Goal: Register for event/course

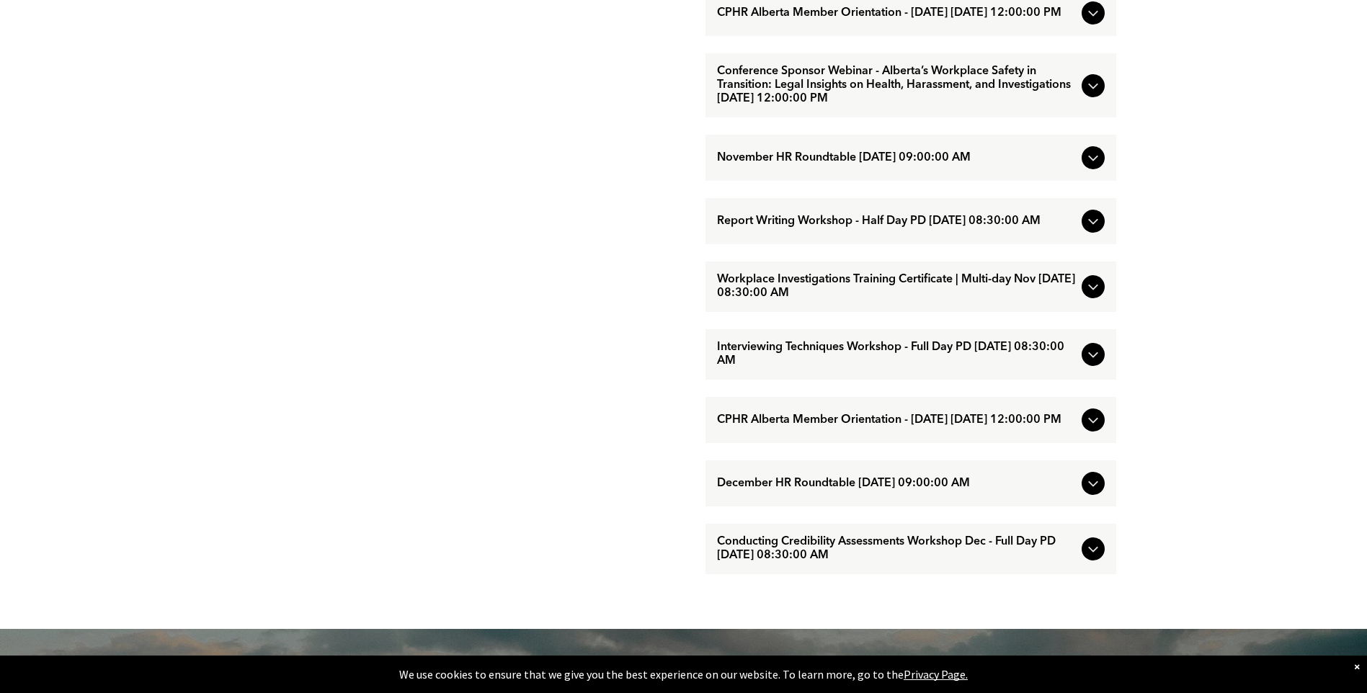
scroll to position [1225, 0]
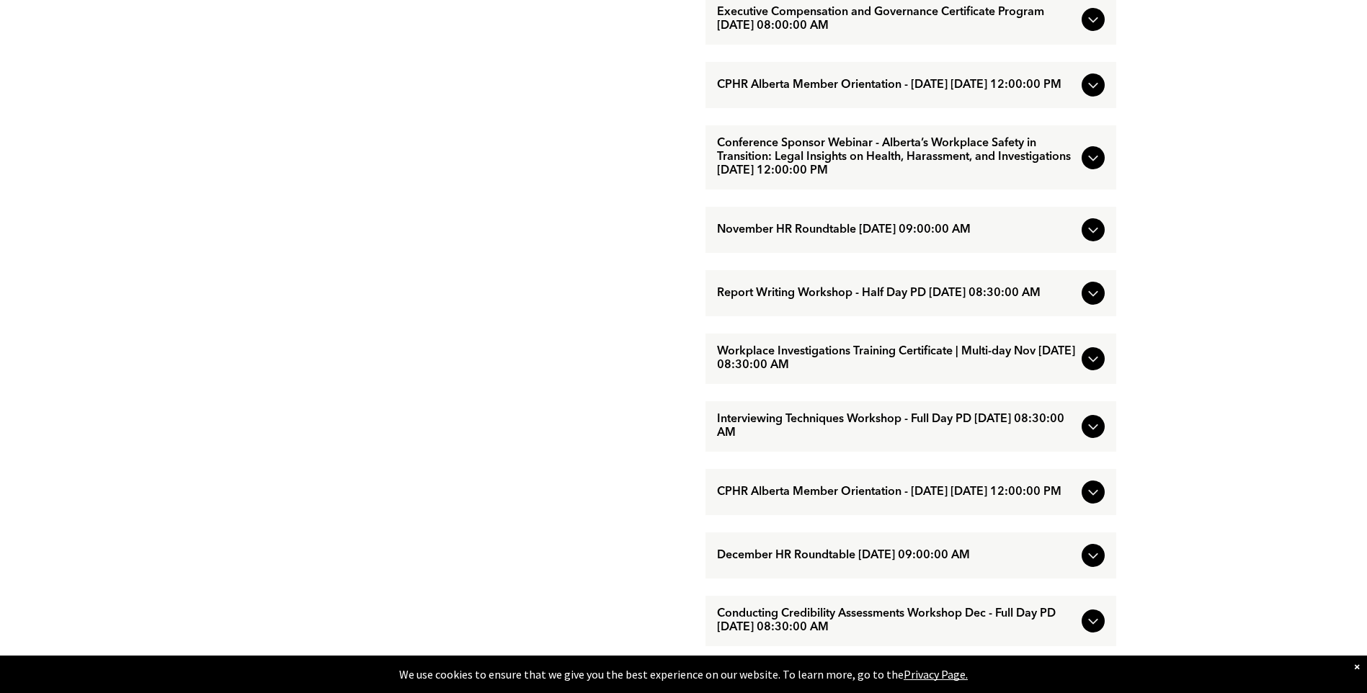
click at [904, 301] on span "Report Writing Workshop - Half Day PD [DATE] 08:30:00 AM" at bounding box center [896, 294] width 359 height 14
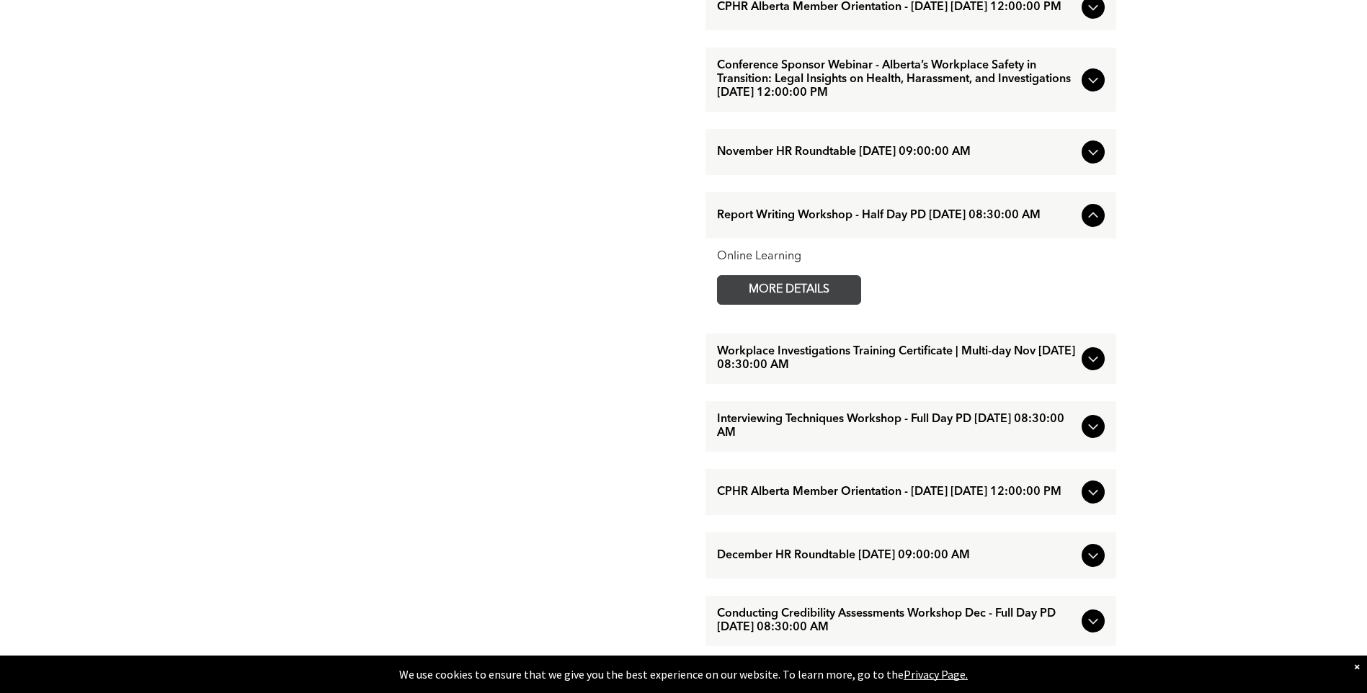
click at [809, 304] on span "MORE DETAILS" at bounding box center [789, 290] width 114 height 28
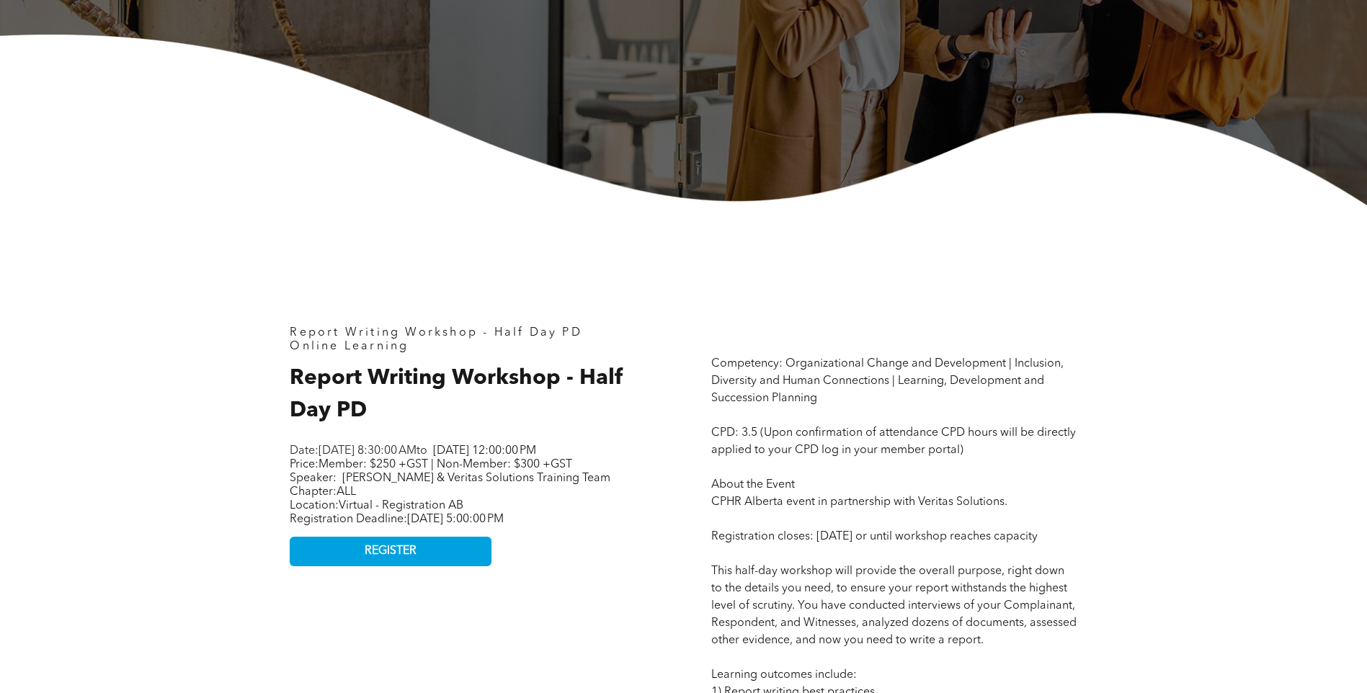
scroll to position [432, 0]
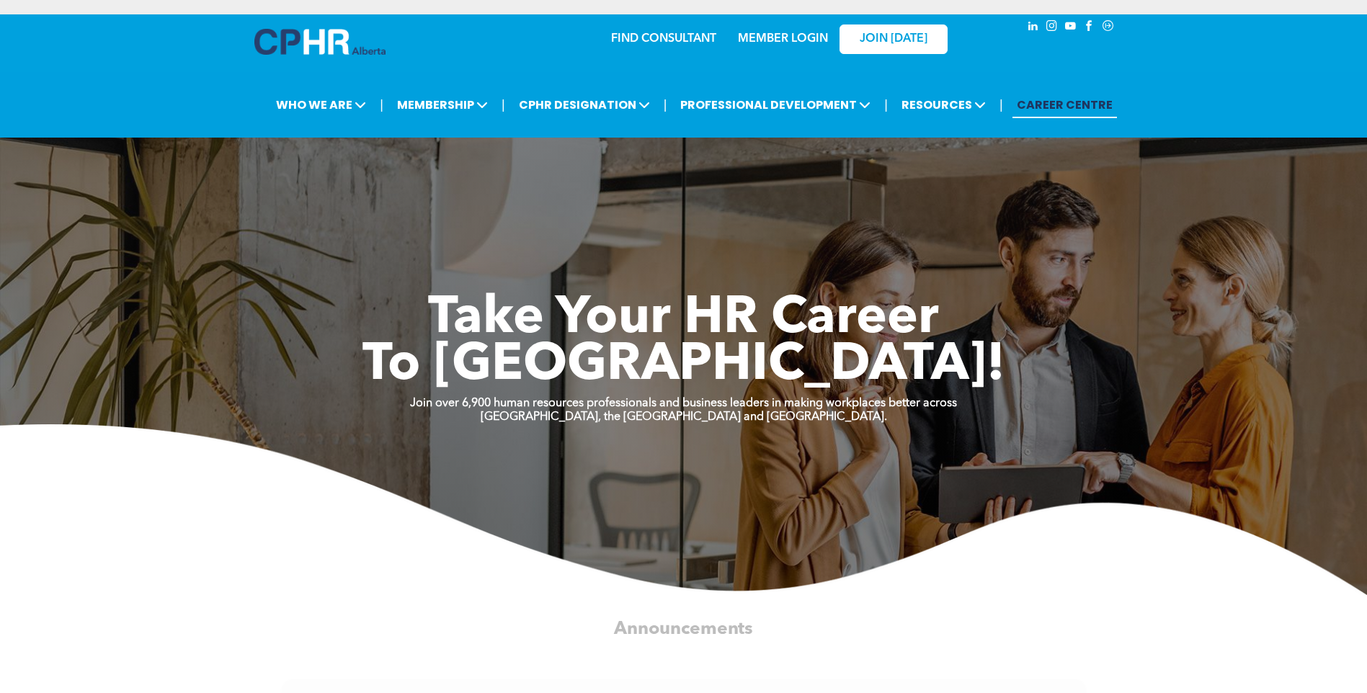
click at [786, 37] on link "MEMBER LOGIN" at bounding box center [783, 39] width 90 height 12
click at [813, 40] on link "MEMBER LOGIN" at bounding box center [783, 39] width 90 height 12
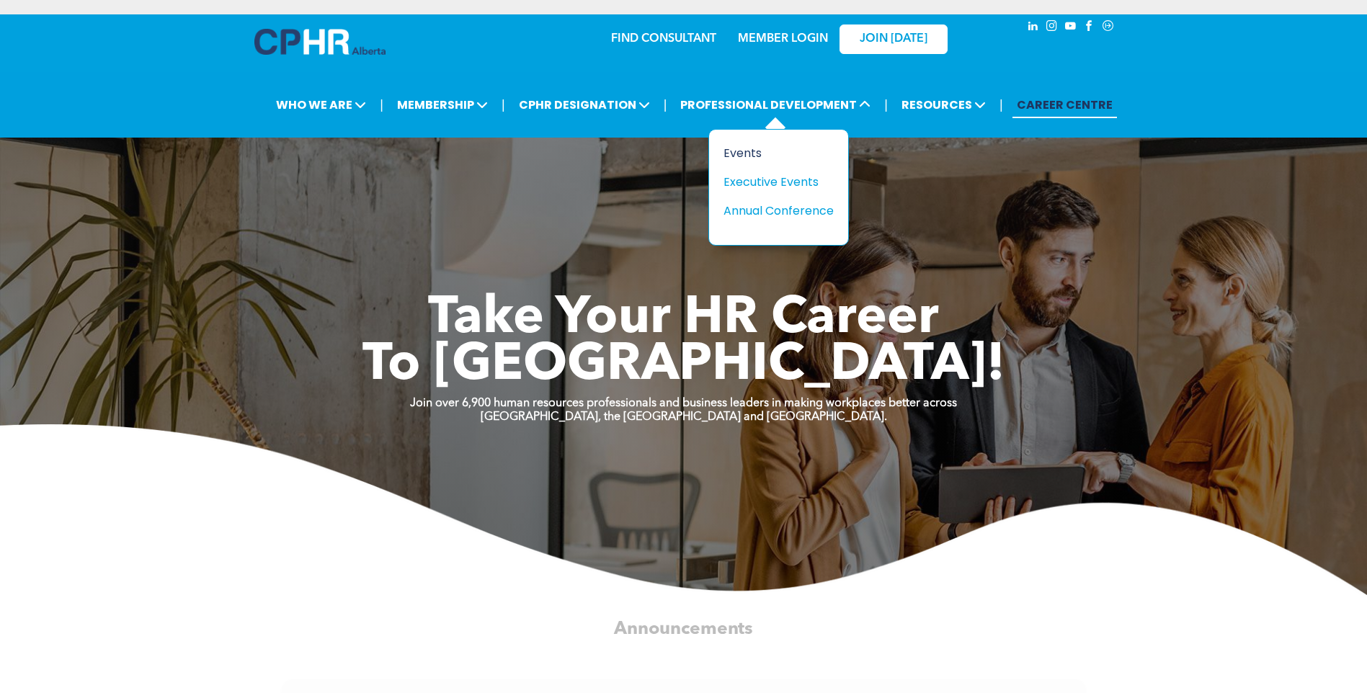
click at [748, 152] on div "Events" at bounding box center [773, 153] width 99 height 18
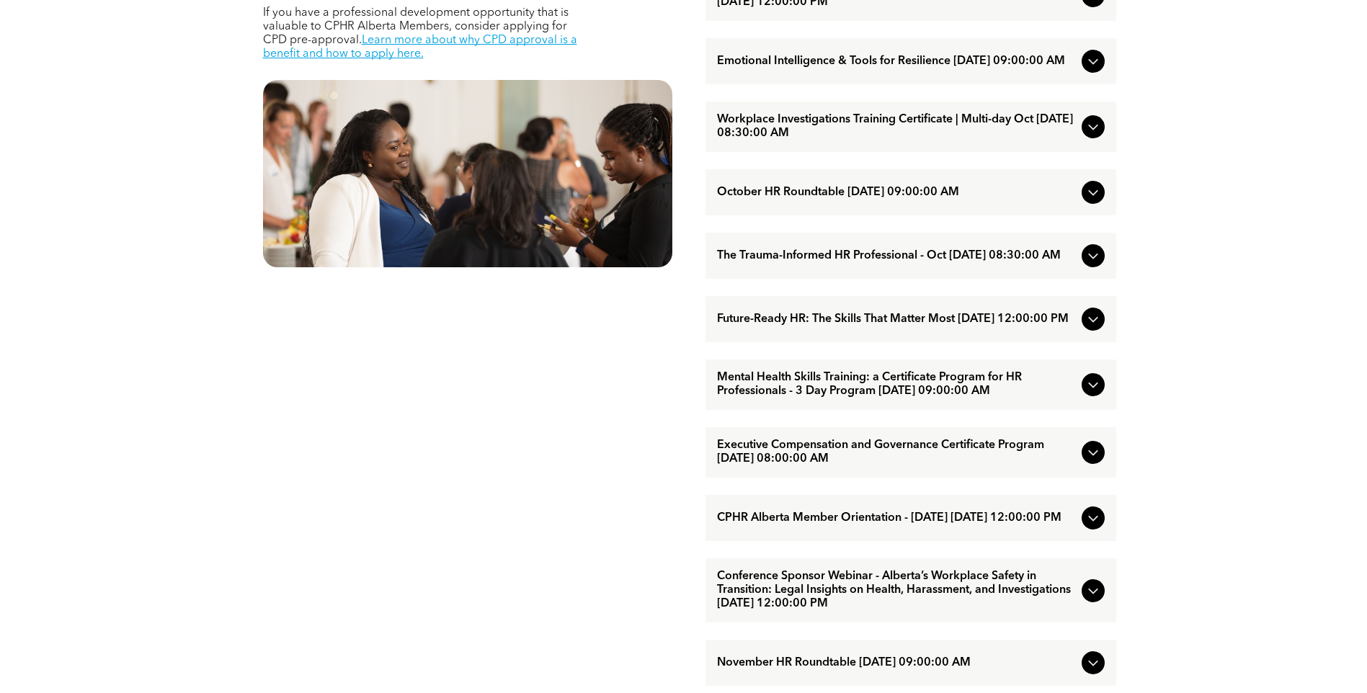
scroll to position [793, 0]
click at [879, 262] on span "The Trauma-Informed HR Professional - Oct [DATE] 08:30:00 AM" at bounding box center [896, 256] width 359 height 14
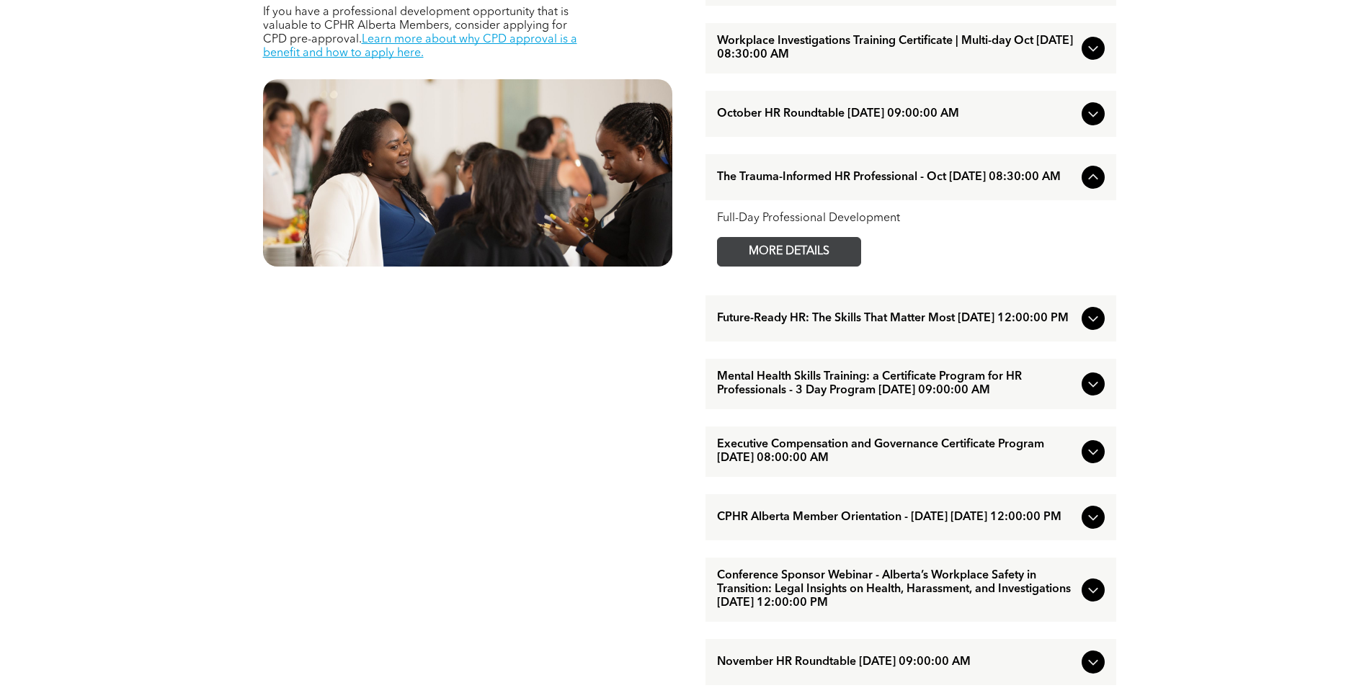
click at [820, 266] on span "MORE DETAILS" at bounding box center [789, 252] width 114 height 28
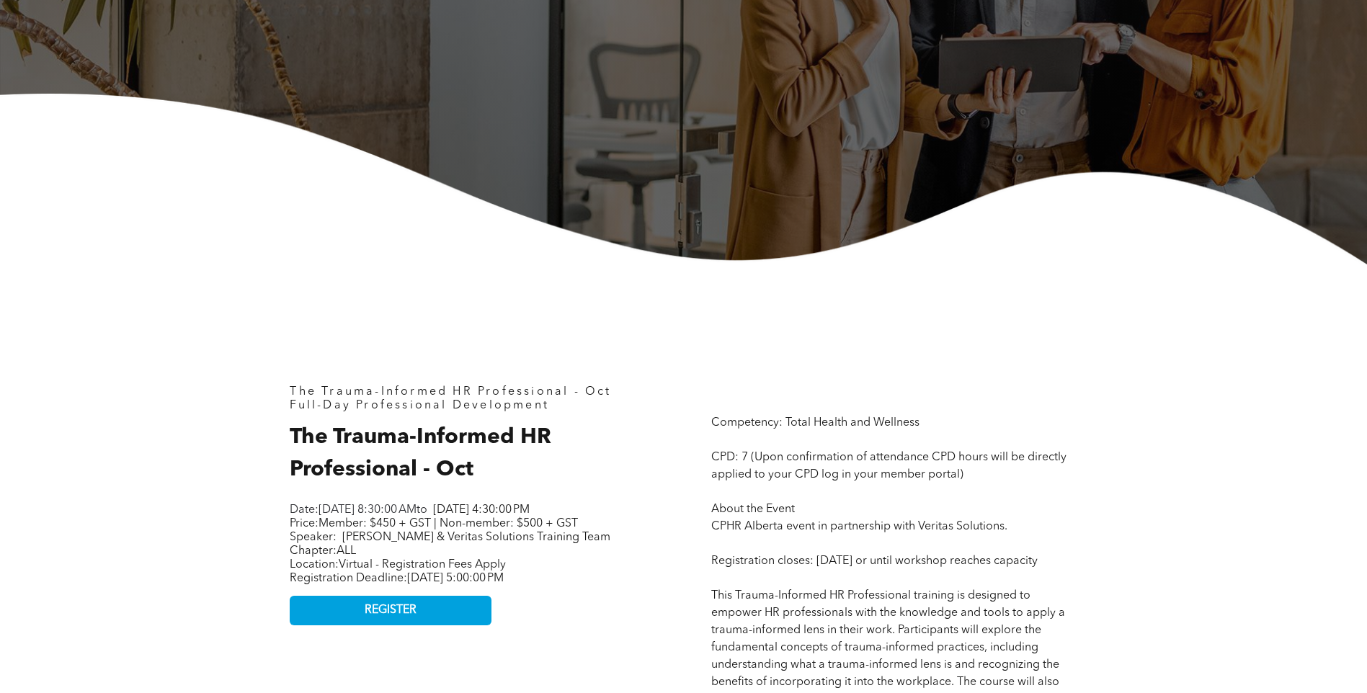
scroll to position [360, 0]
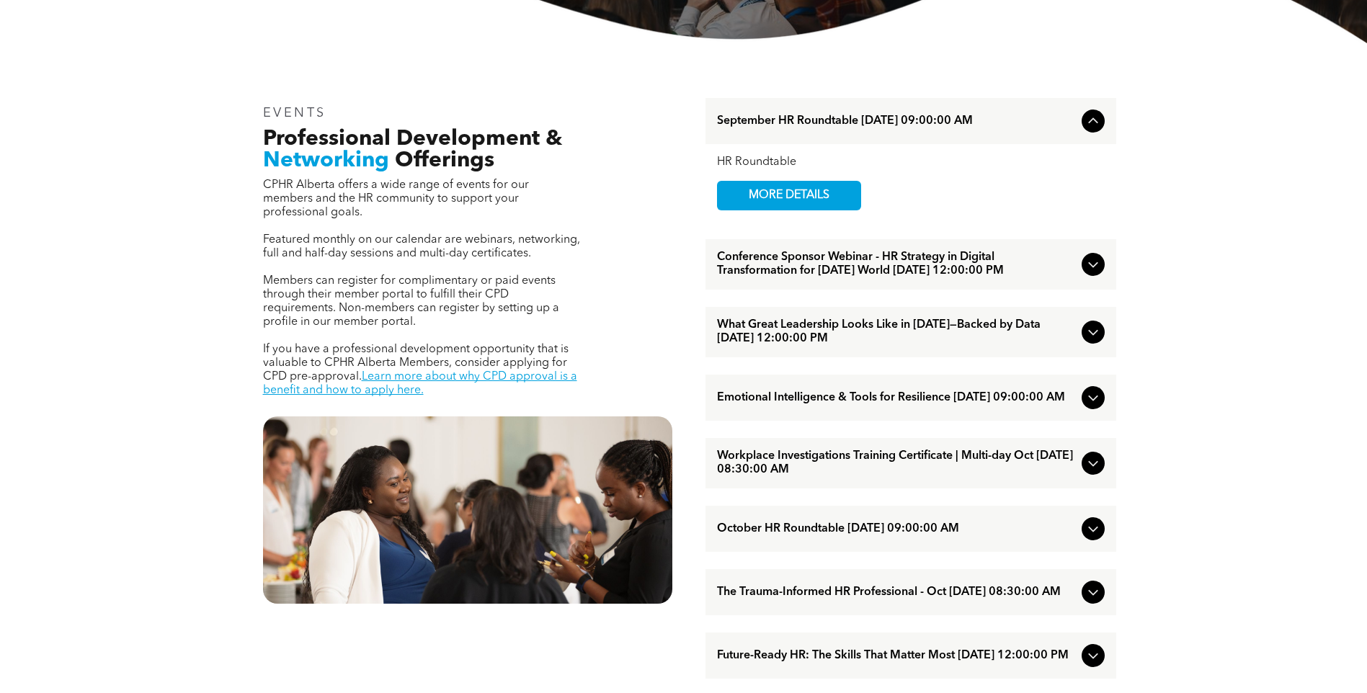
scroll to position [504, 0]
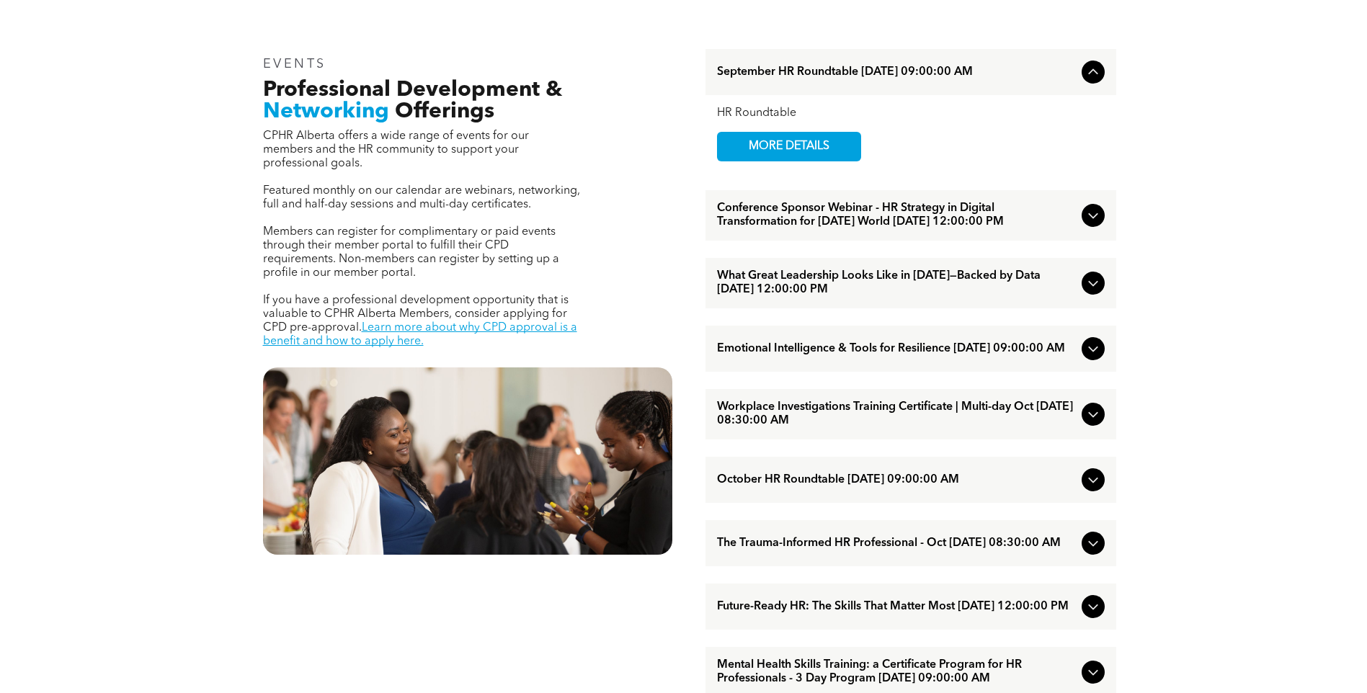
click at [992, 292] on span "What Great Leadership Looks Like in [DATE]—Backed by Data [DATE] 12:00:00 PM" at bounding box center [896, 283] width 359 height 27
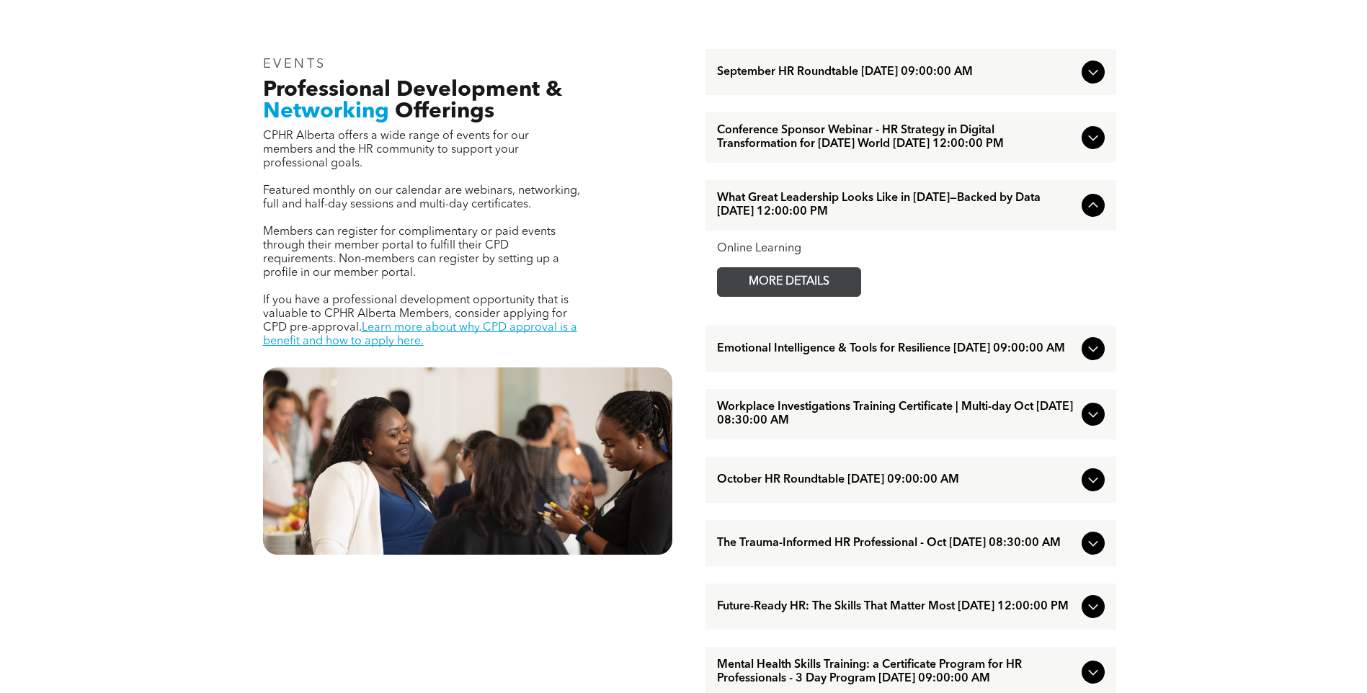
click at [813, 295] on span "MORE DETAILS" at bounding box center [789, 282] width 114 height 28
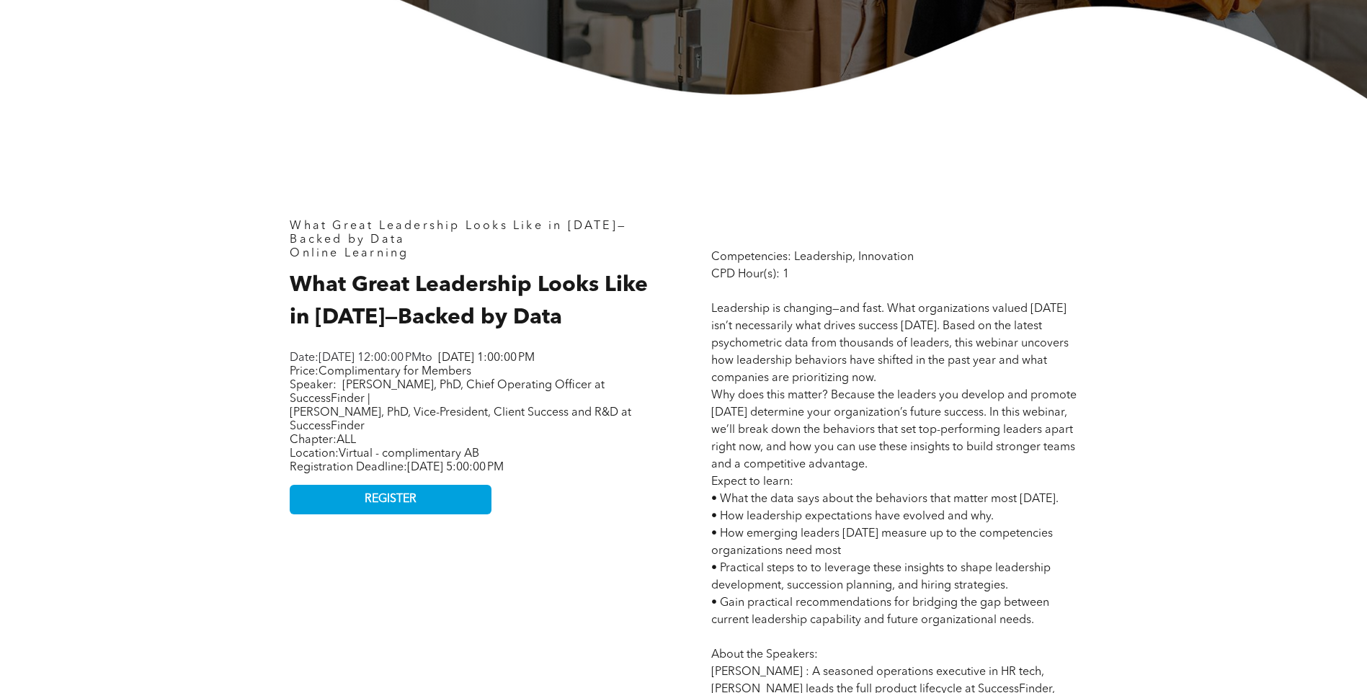
scroll to position [577, 0]
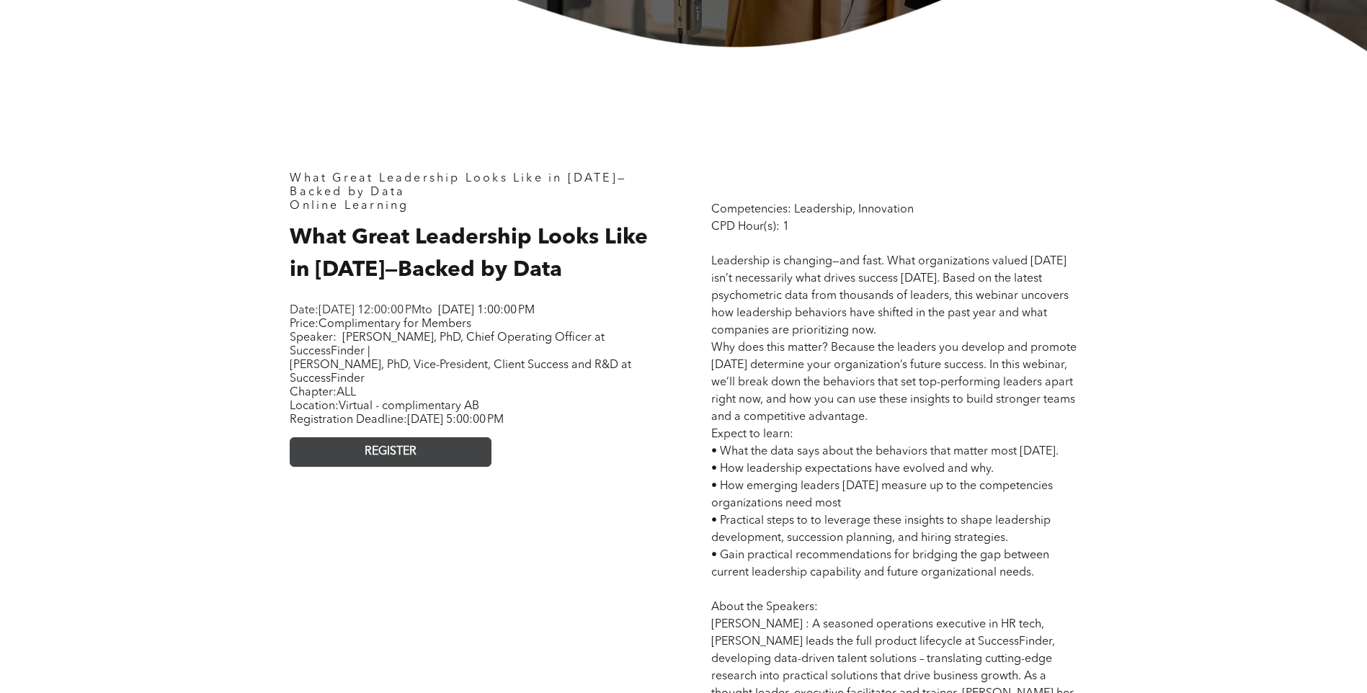
click at [399, 459] on span "REGISTER" at bounding box center [391, 452] width 52 height 14
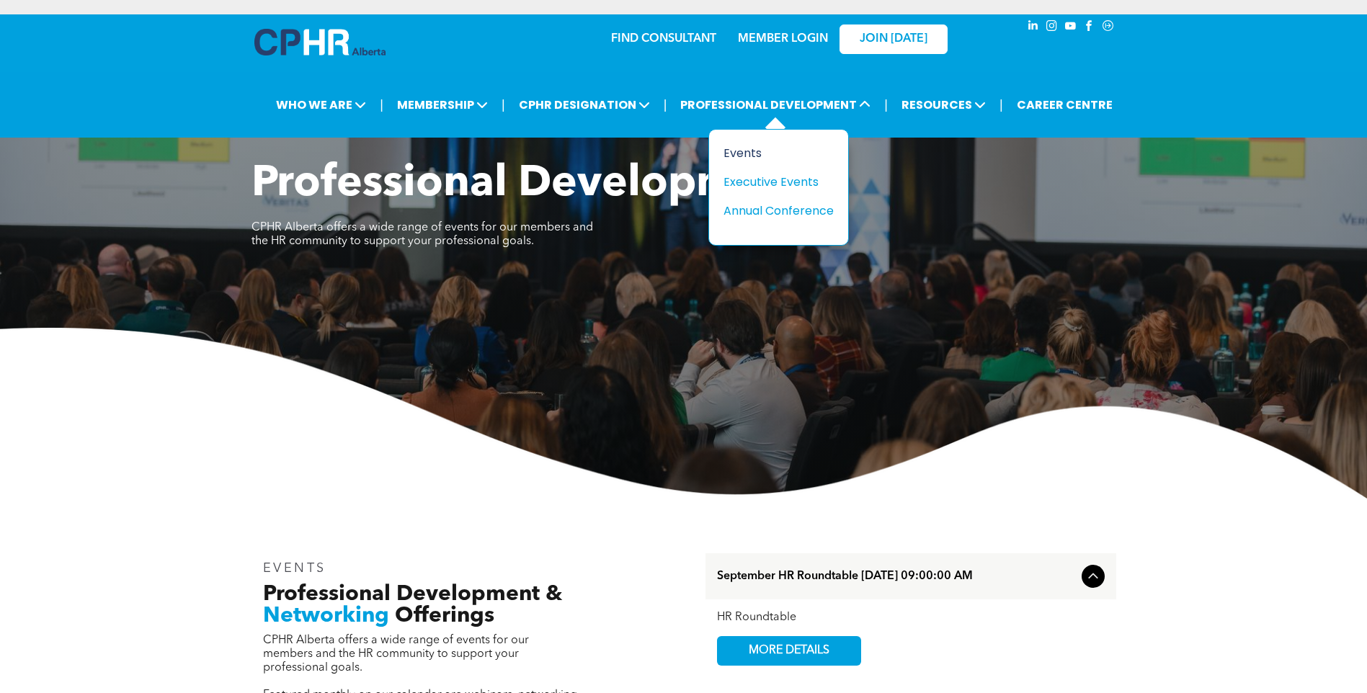
click at [744, 155] on div "Events" at bounding box center [773, 153] width 99 height 18
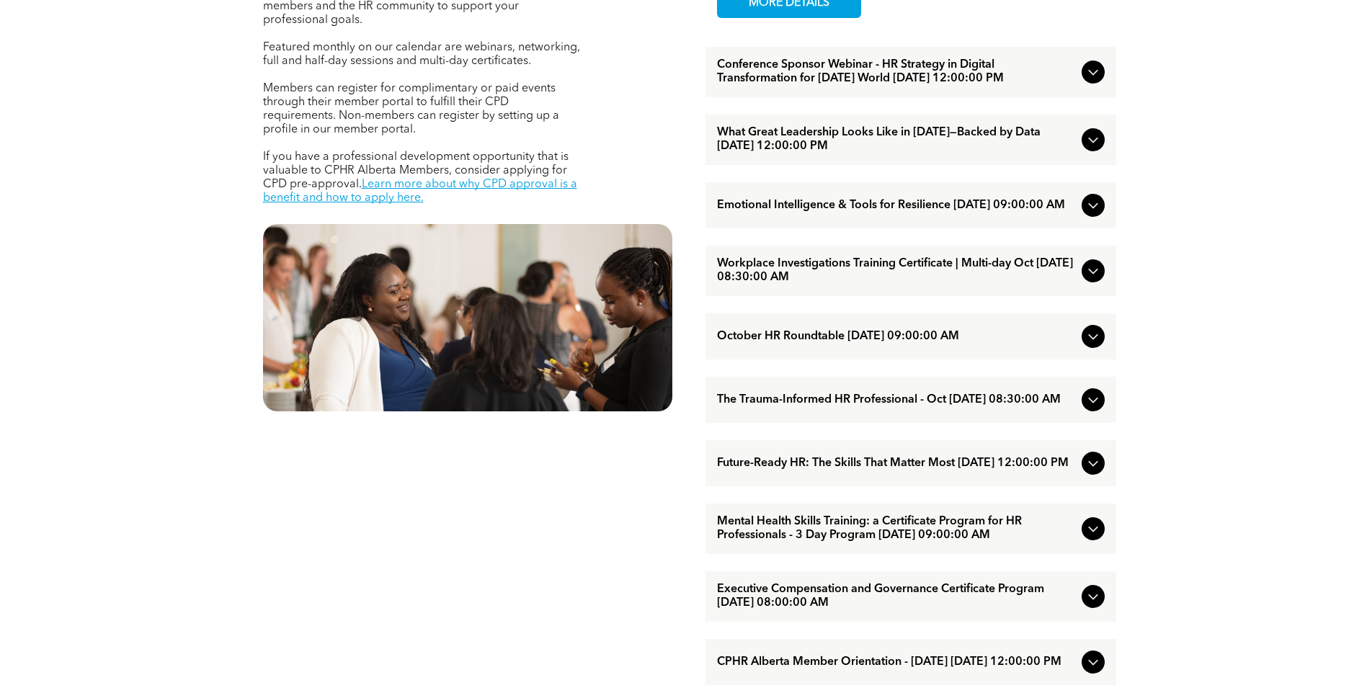
scroll to position [649, 0]
click at [910, 212] on span "Emotional Intelligence & Tools for Resilience [DATE] 09:00:00 AM" at bounding box center [896, 205] width 359 height 14
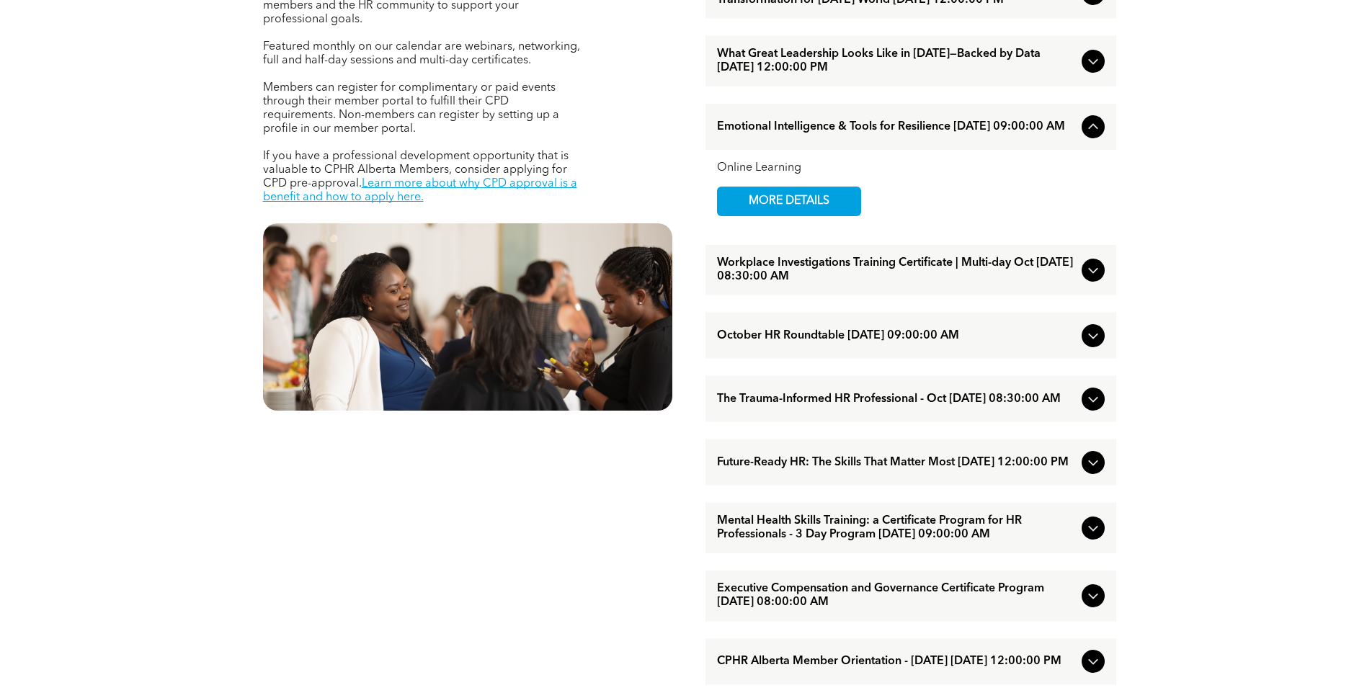
click at [845, 282] on span "Workplace Investigations Training Certificate | Multi-day Oct [DATE] 08:30:00 AM" at bounding box center [896, 270] width 359 height 27
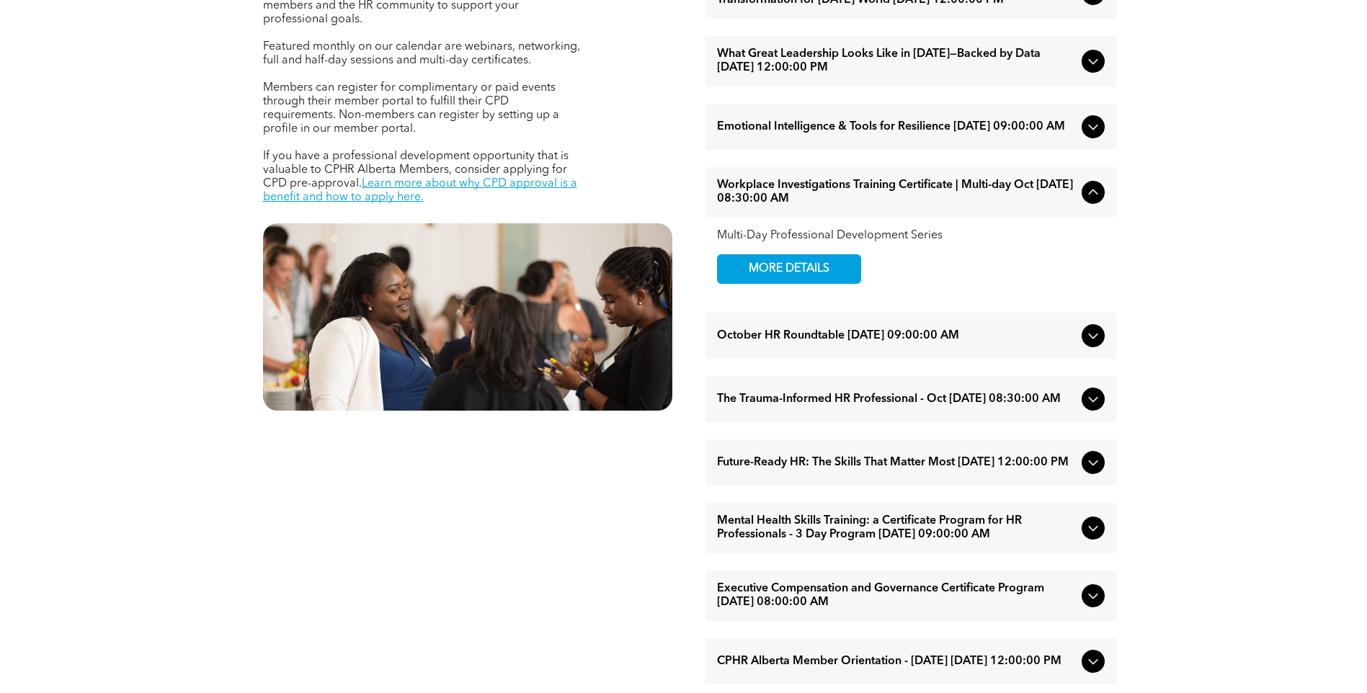
click at [826, 134] on span "Emotional Intelligence & Tools for Resilience [DATE] 09:00:00 AM" at bounding box center [896, 127] width 359 height 14
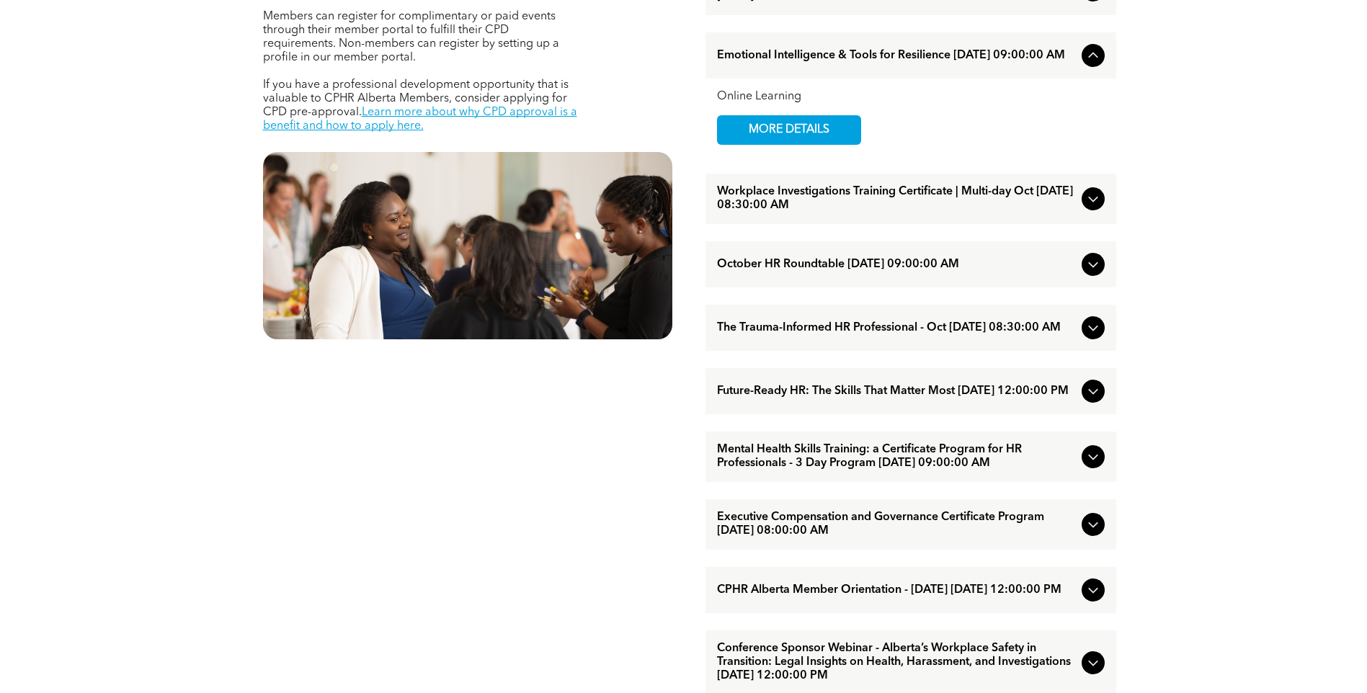
scroll to position [721, 0]
click at [851, 398] on span "Future-Ready HR: The Skills That Matter Most [DATE] 12:00:00 PM" at bounding box center [896, 391] width 359 height 14
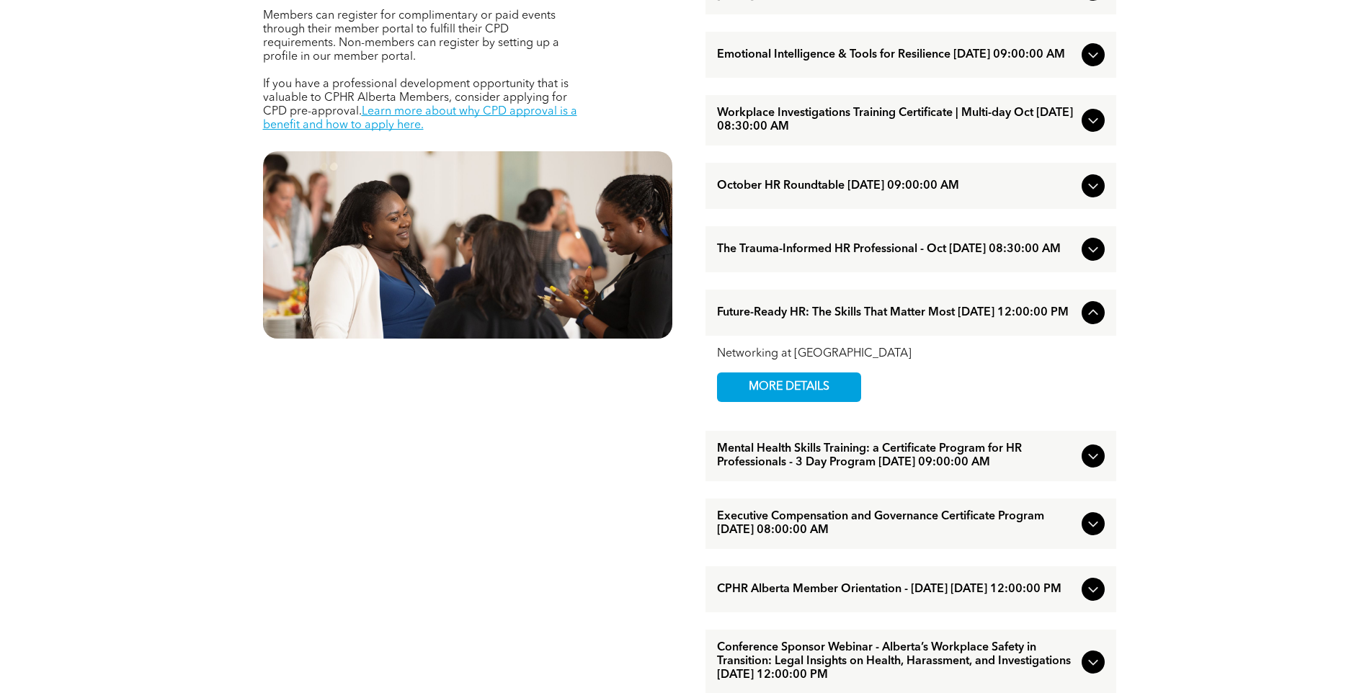
scroll to position [793, 0]
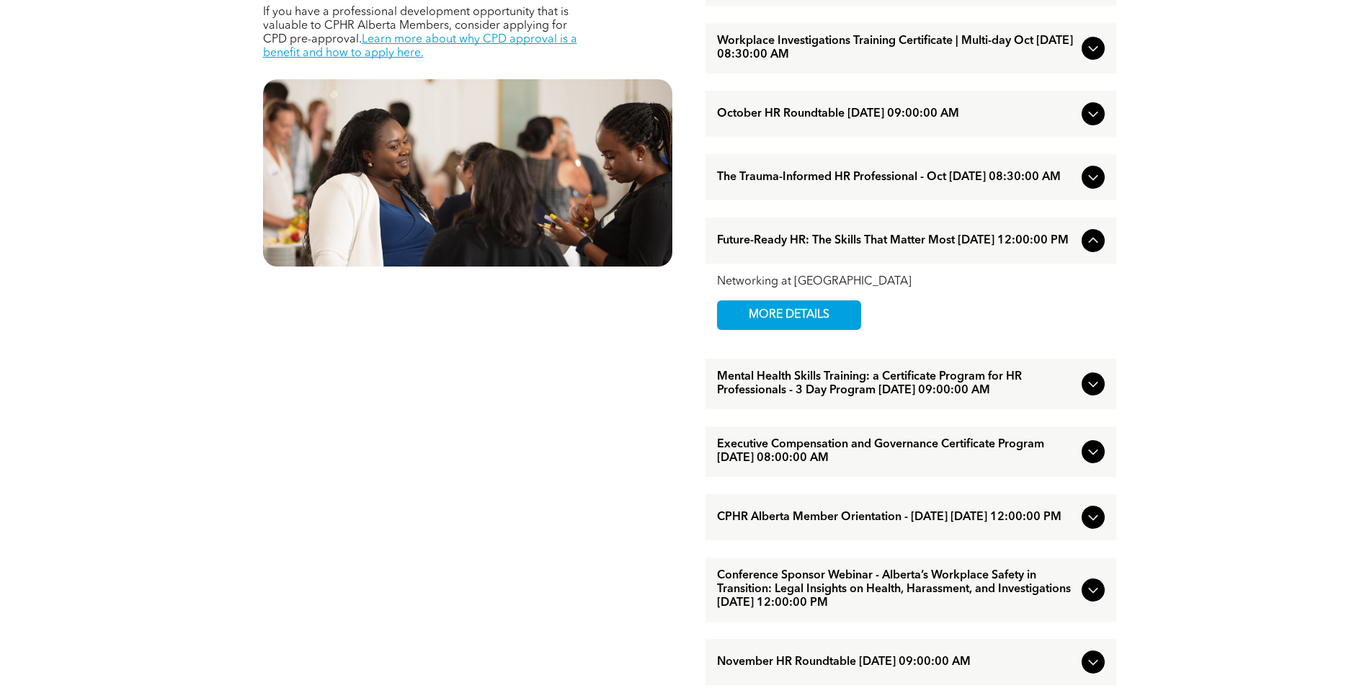
click at [932, 398] on span "Mental Health Skills Training: a Certificate Program for HR Professionals - 3 D…" at bounding box center [896, 383] width 359 height 27
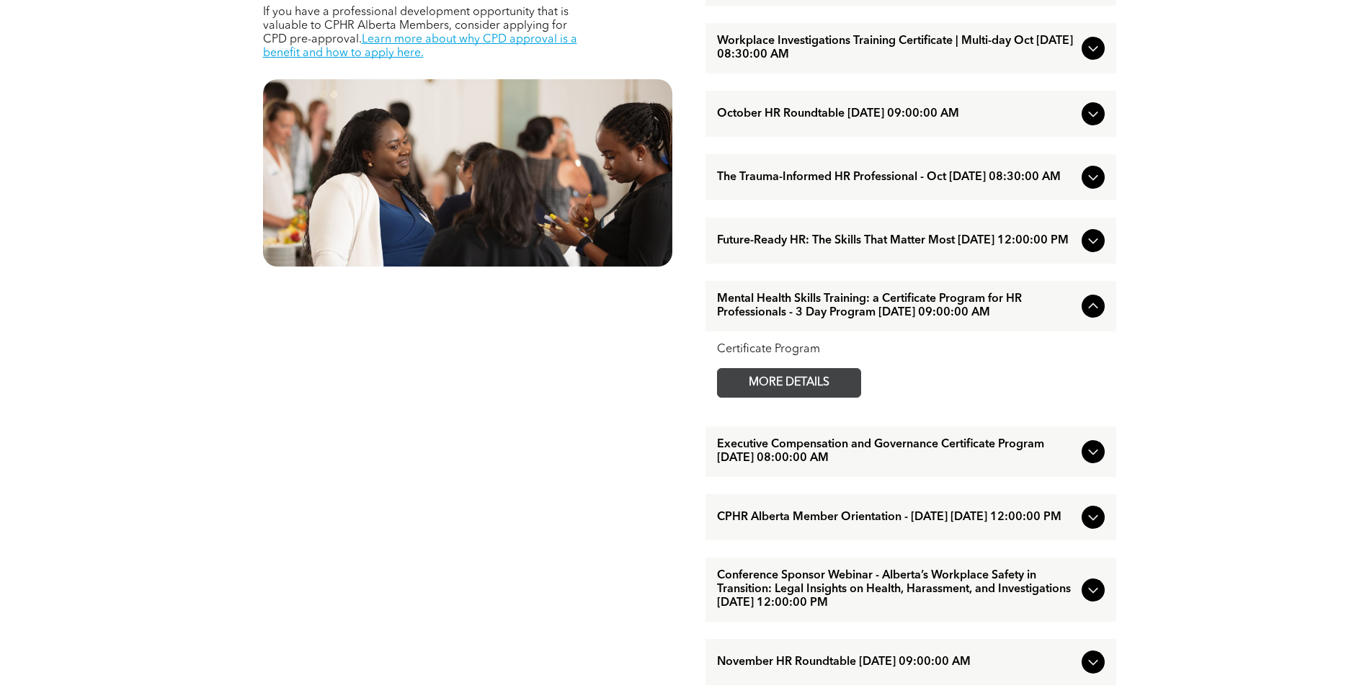
click at [835, 397] on span "MORE DETAILS" at bounding box center [789, 383] width 114 height 28
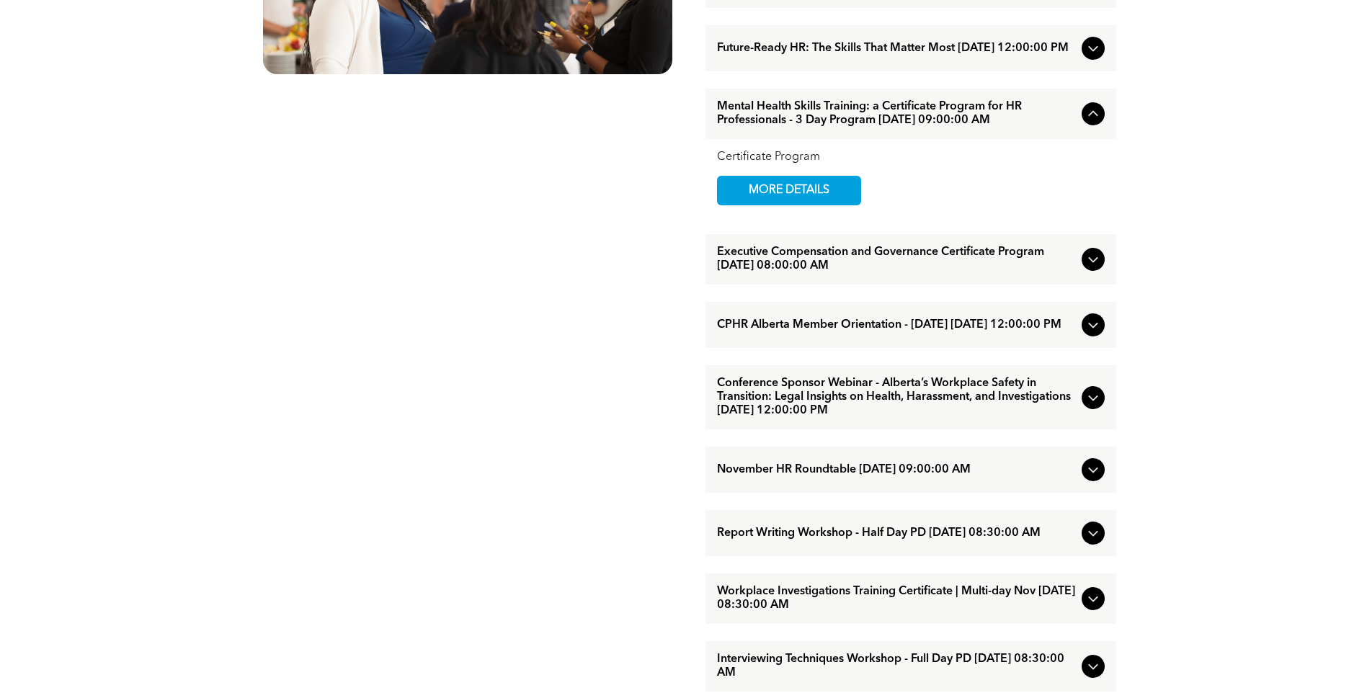
scroll to position [1009, 0]
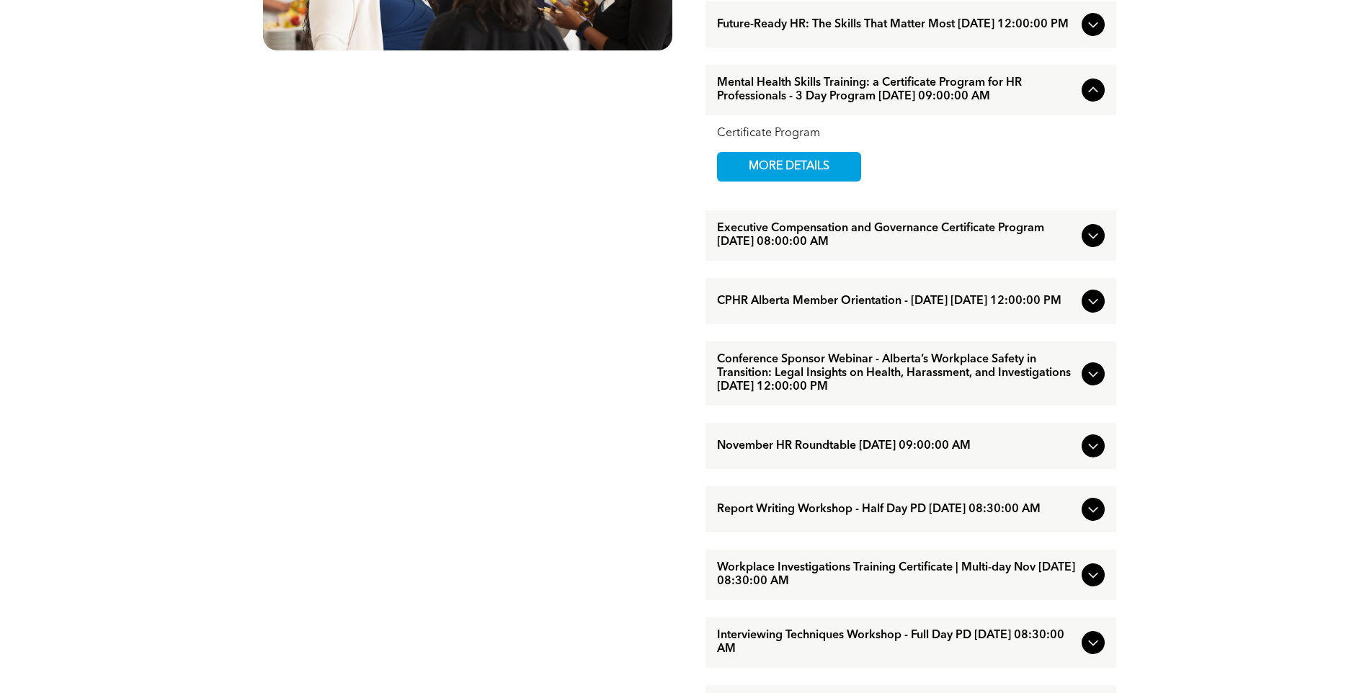
click at [974, 394] on span "Conference Sponsor Webinar - Alberta’s Workplace Safety in Transition: Legal In…" at bounding box center [896, 373] width 359 height 41
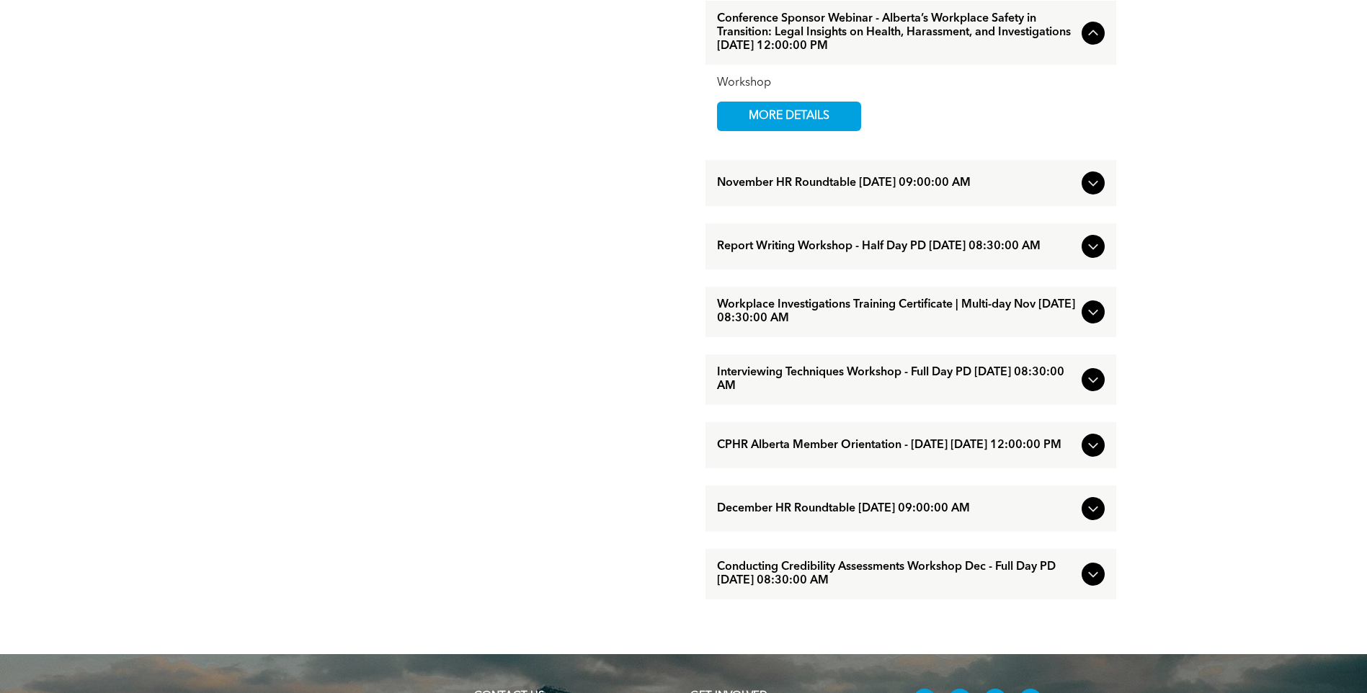
scroll to position [1297, 0]
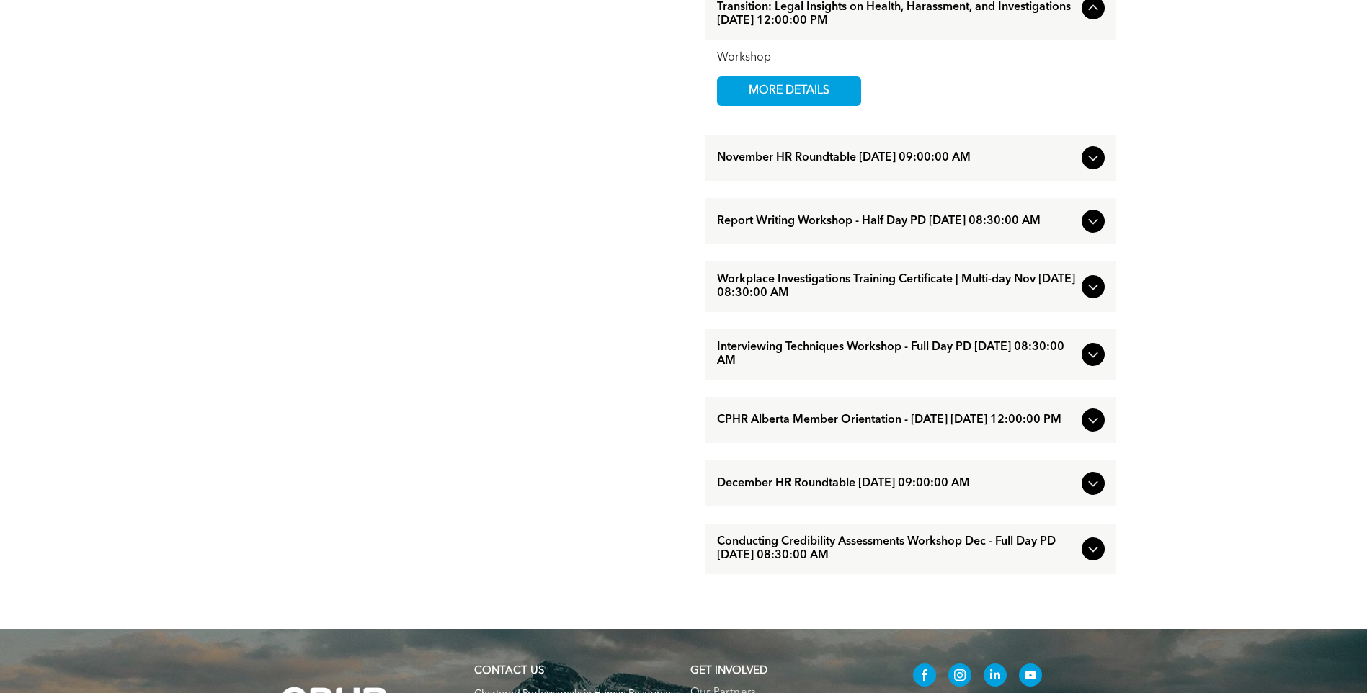
click at [804, 368] on span "Interviewing Techniques Workshop - Full Day PD [DATE] 08:30:00 AM" at bounding box center [896, 354] width 359 height 27
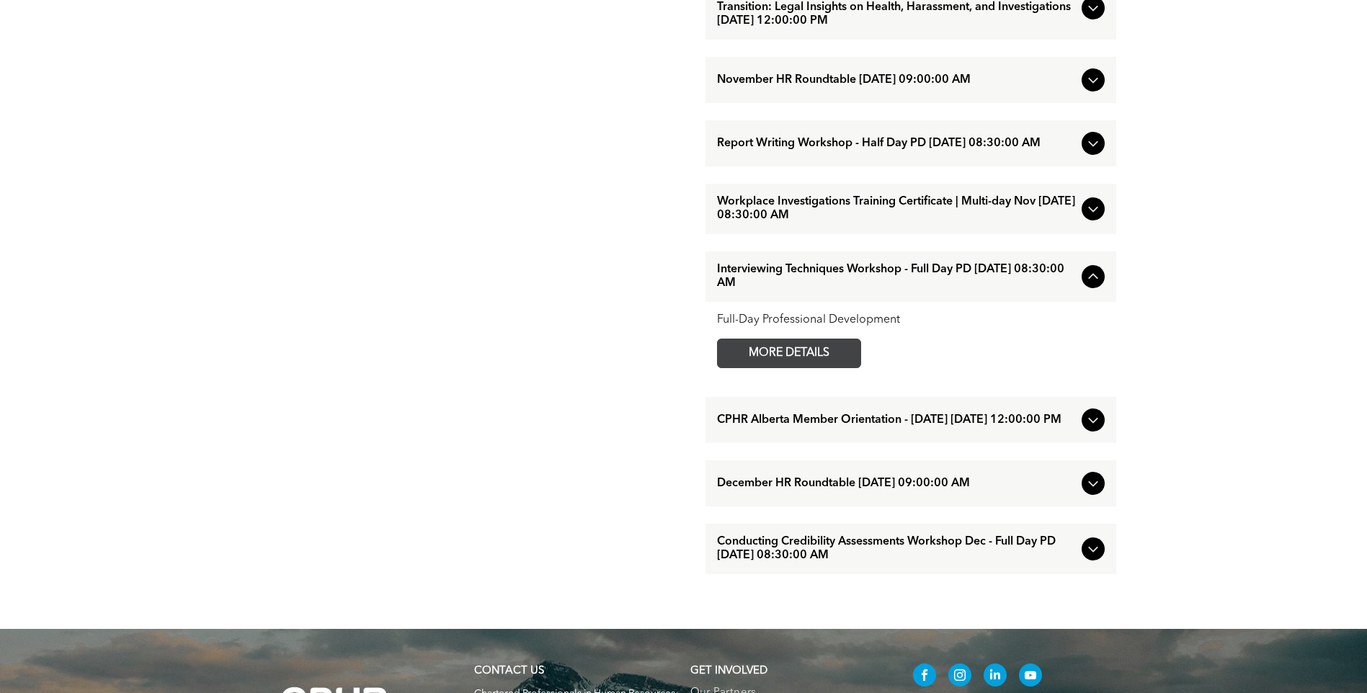
click at [804, 368] on span "MORE DETAILS" at bounding box center [789, 353] width 114 height 28
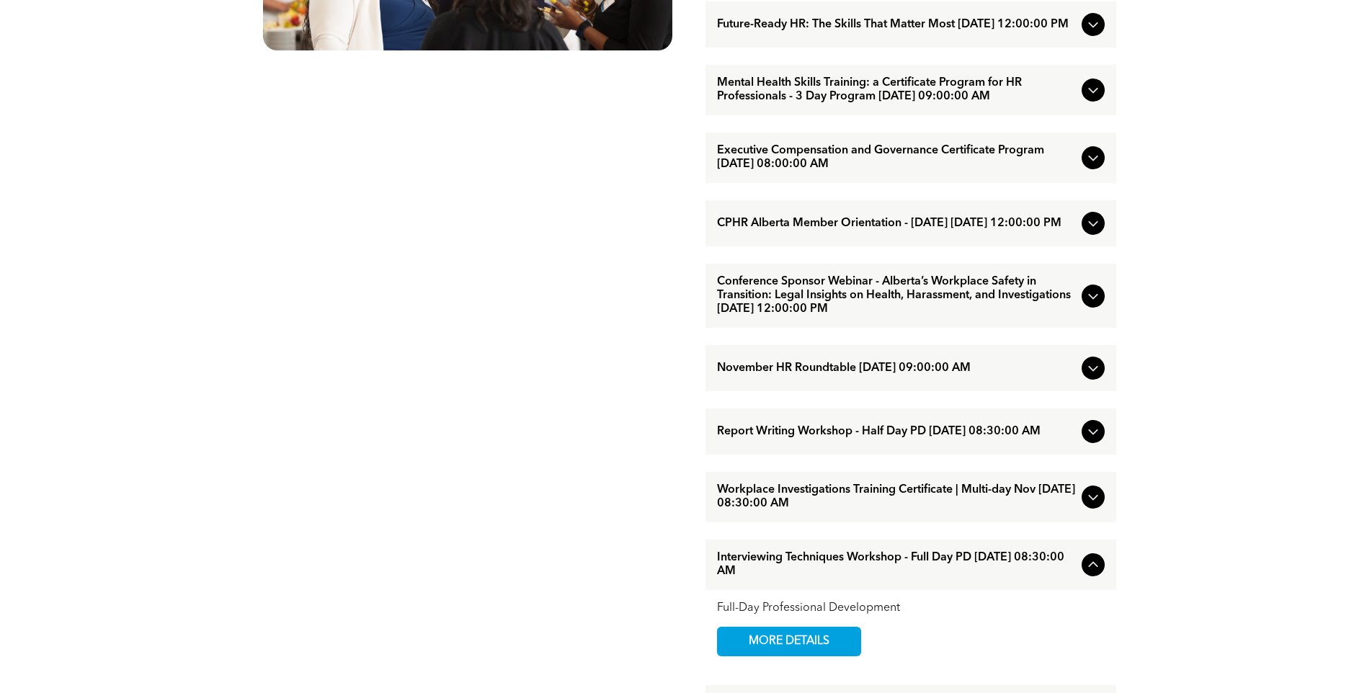
scroll to position [937, 0]
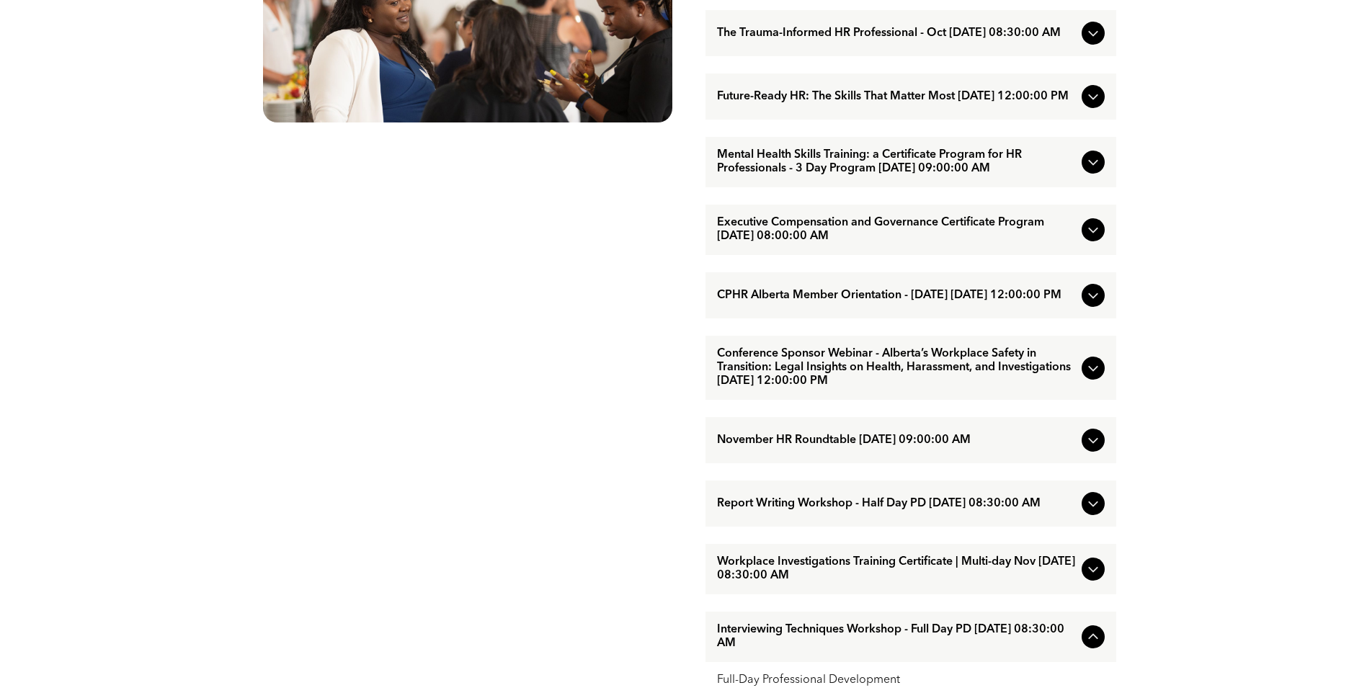
click at [904, 244] on span "Executive Compensation and Governance Certificate Program [DATE] 08:00:00 AM" at bounding box center [896, 229] width 359 height 27
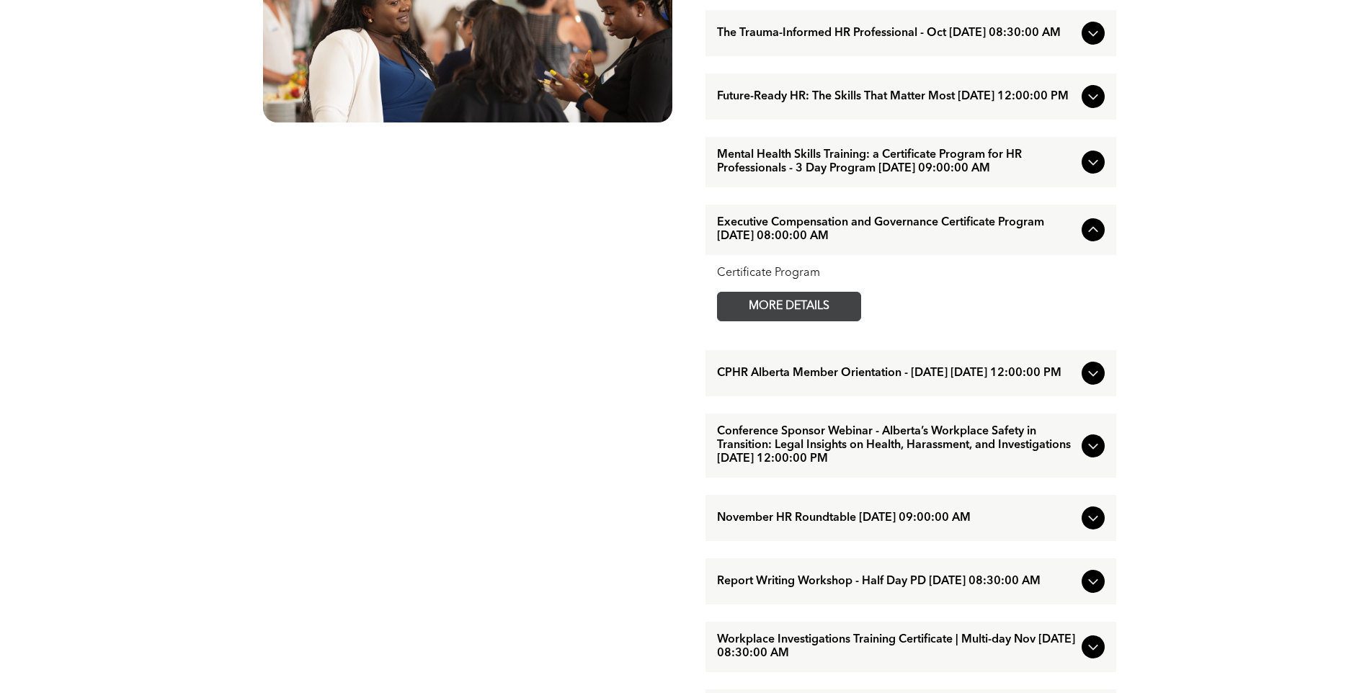
click at [830, 321] on span "MORE DETAILS" at bounding box center [789, 307] width 114 height 28
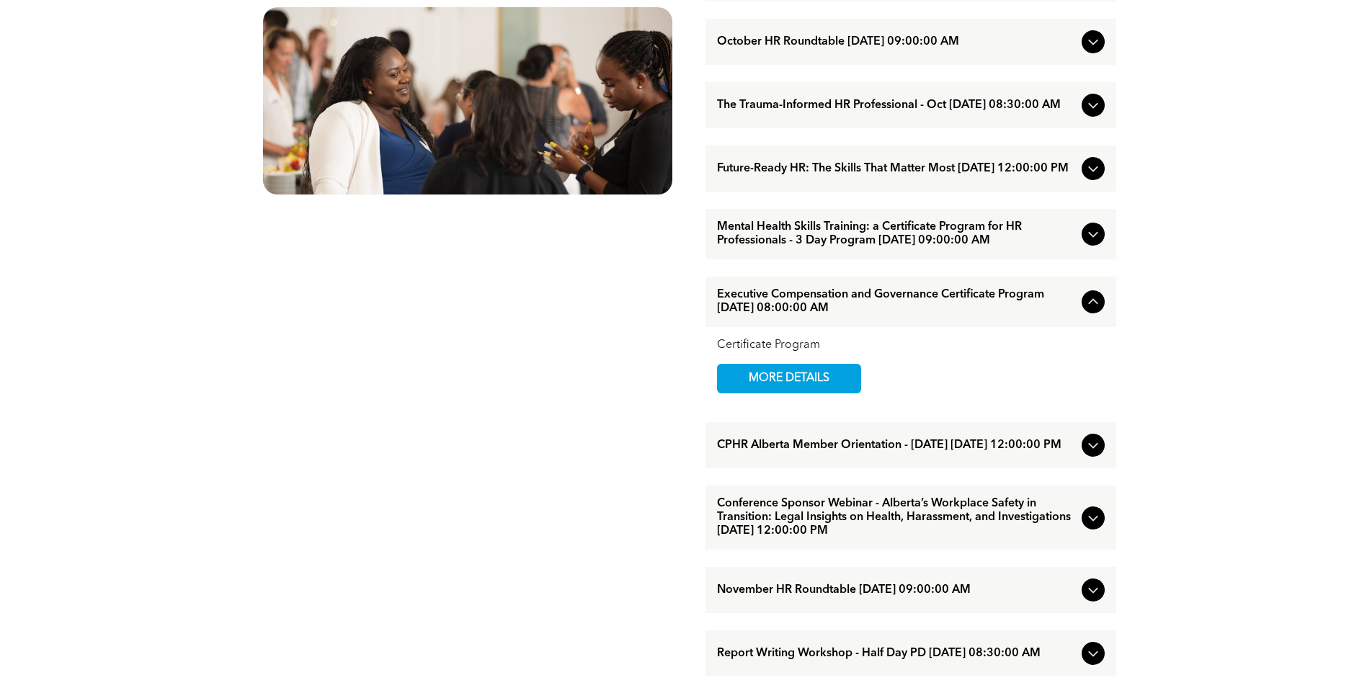
click at [926, 248] on span "Mental Health Skills Training: a Certificate Program for HR Professionals - 3 D…" at bounding box center [896, 234] width 359 height 27
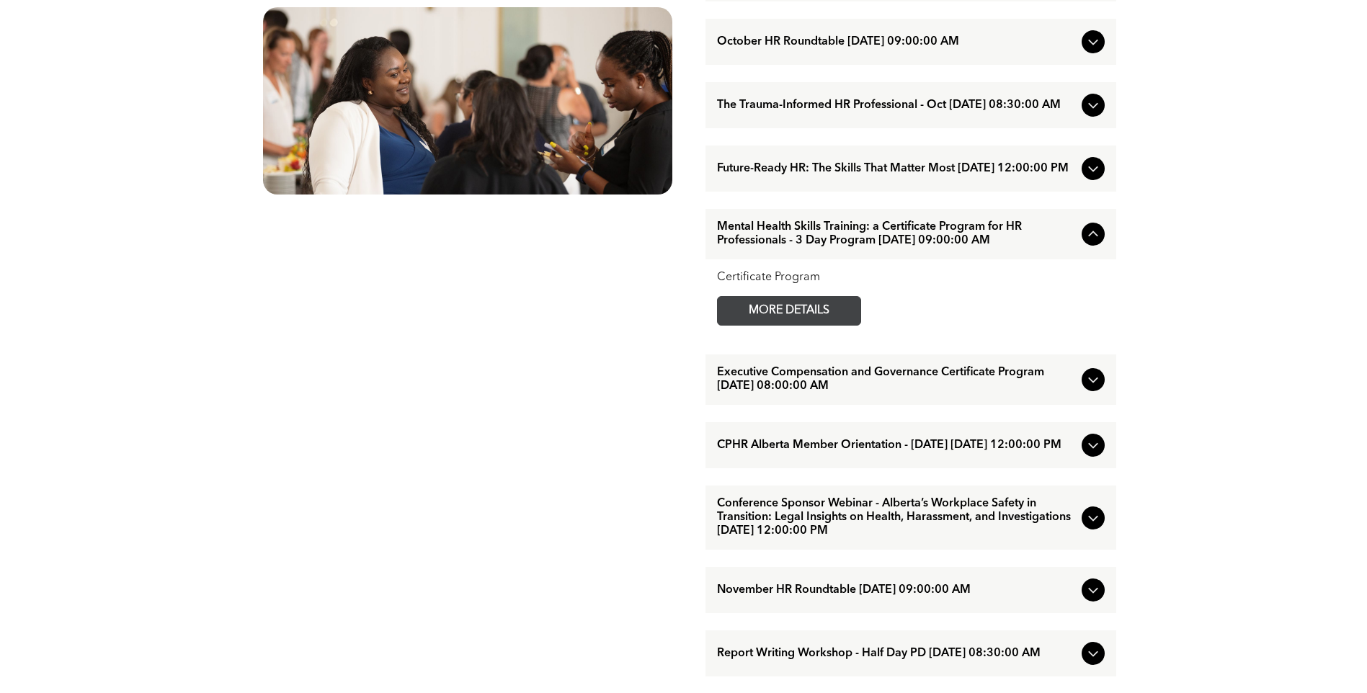
click at [817, 325] on span "MORE DETAILS" at bounding box center [789, 311] width 114 height 28
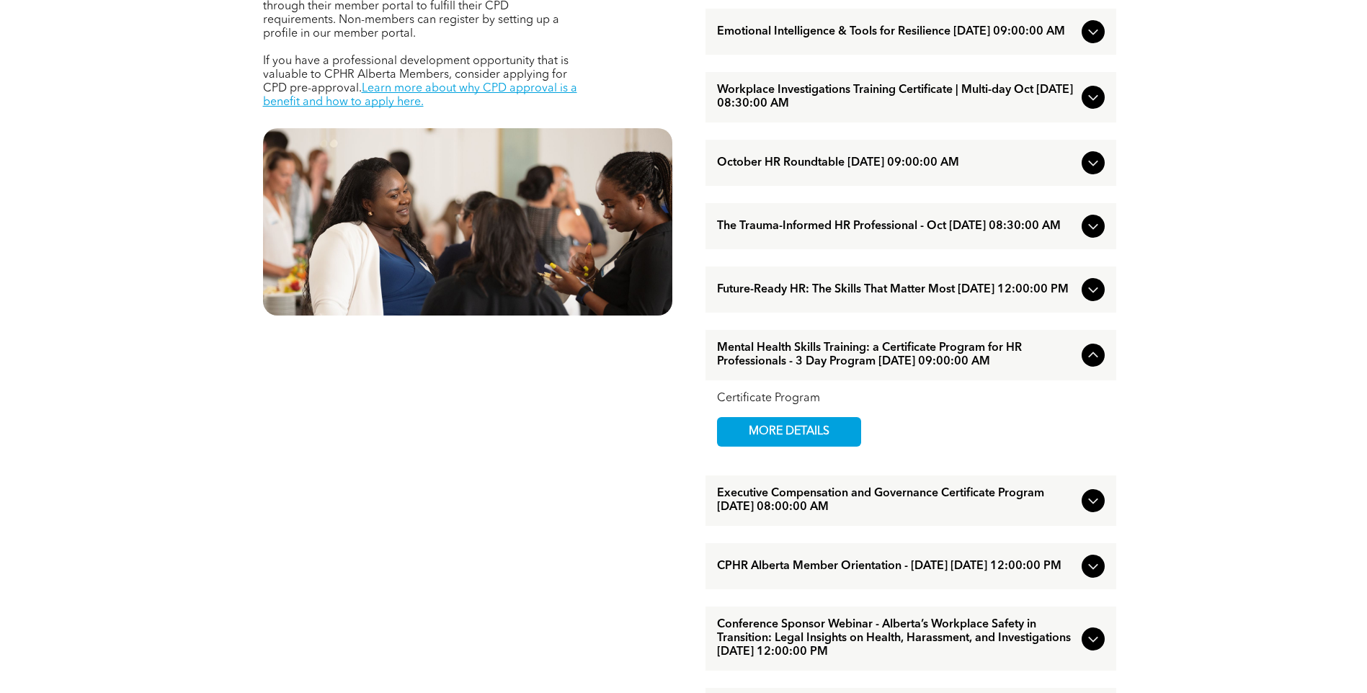
scroll to position [721, 0]
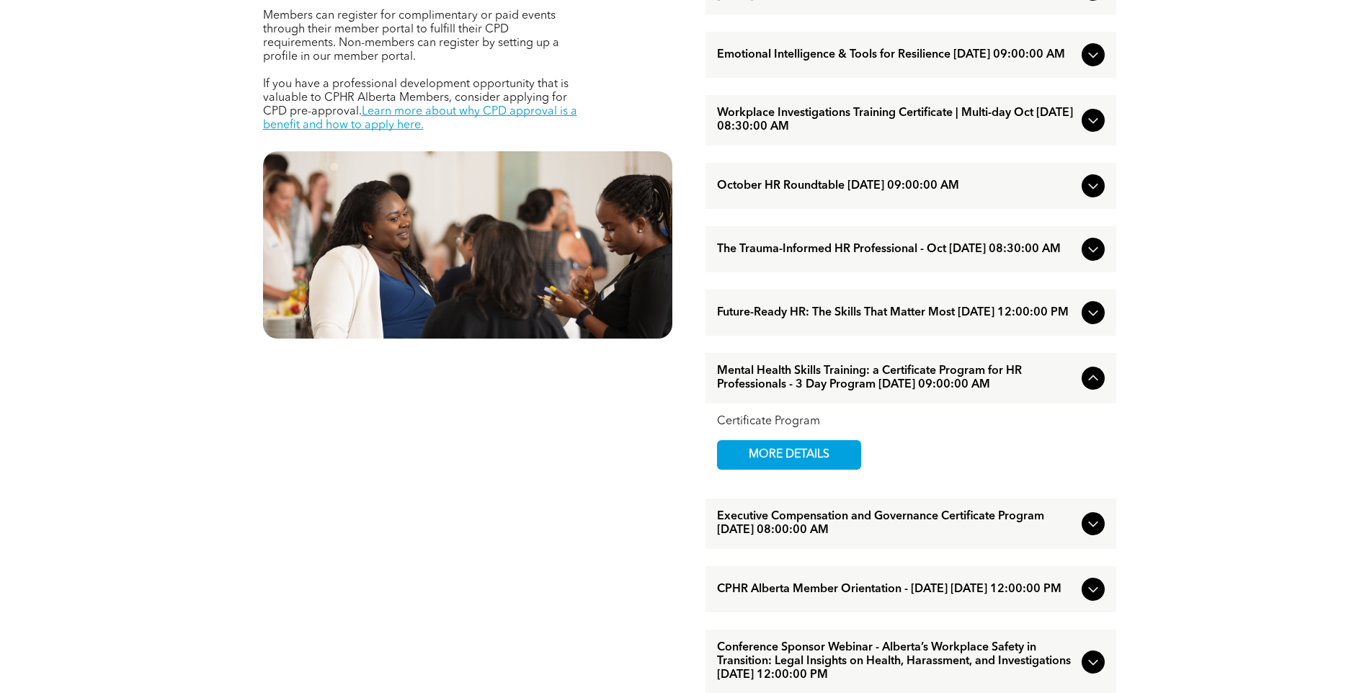
click at [875, 320] on span "Future-Ready HR: The Skills That Matter Most [DATE] 12:00:00 PM" at bounding box center [896, 313] width 359 height 14
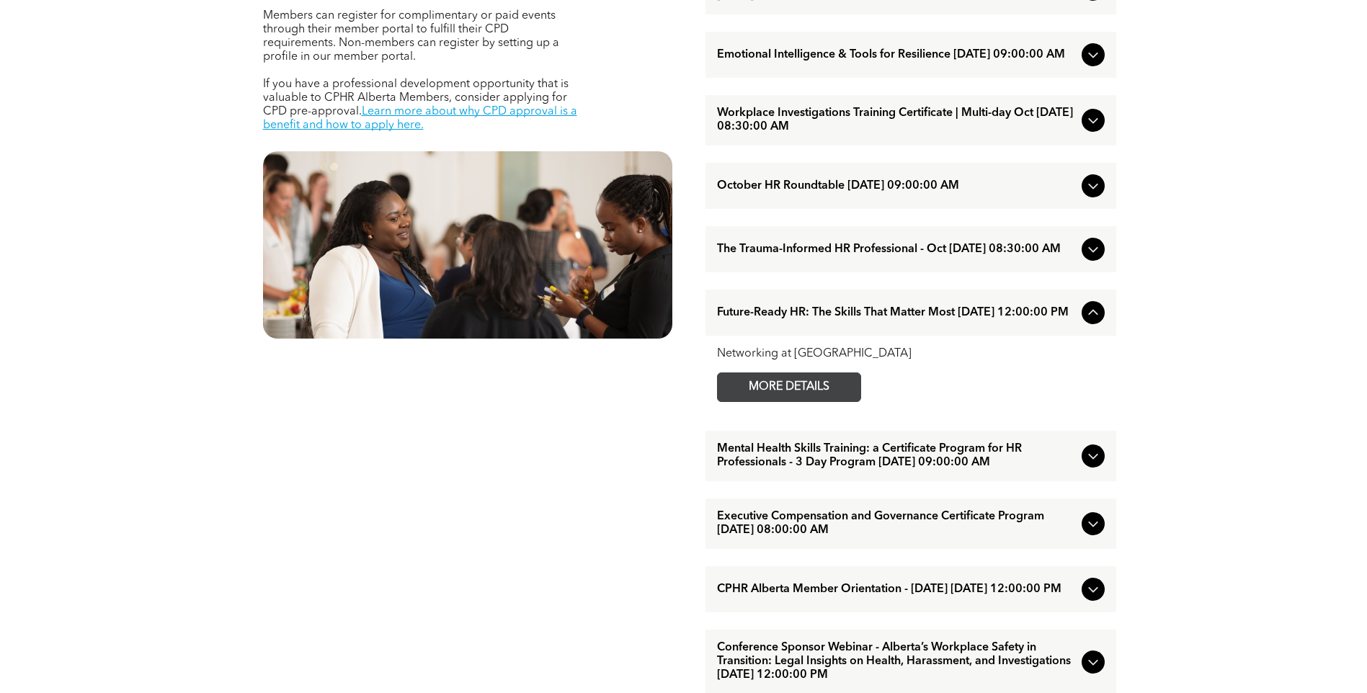
click at [824, 401] on span "MORE DETAILS" at bounding box center [789, 387] width 114 height 28
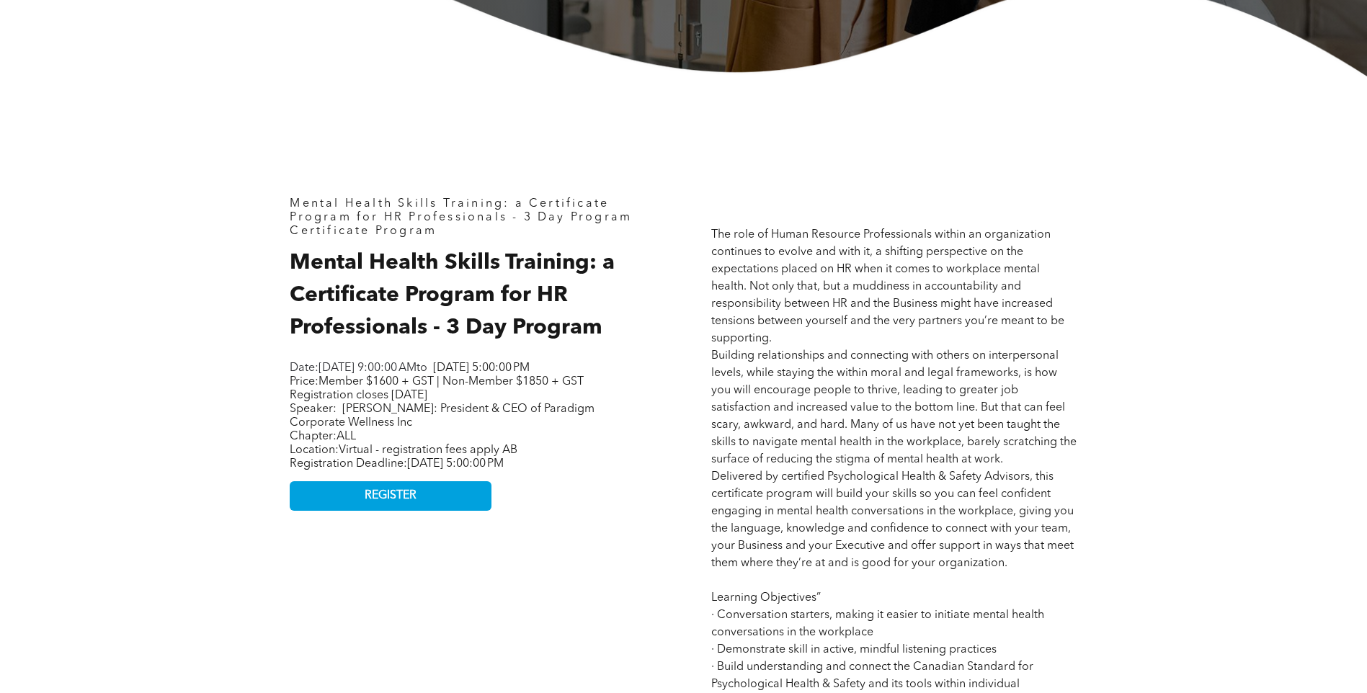
scroll to position [577, 0]
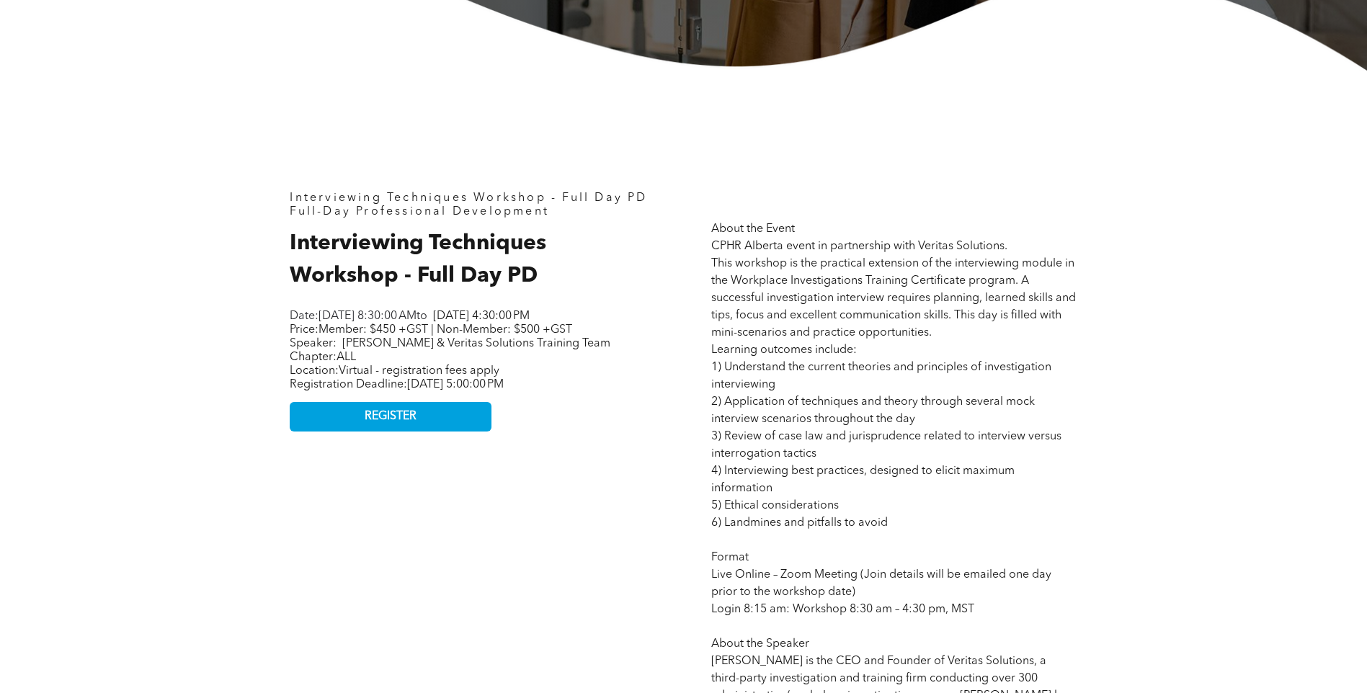
scroll to position [577, 0]
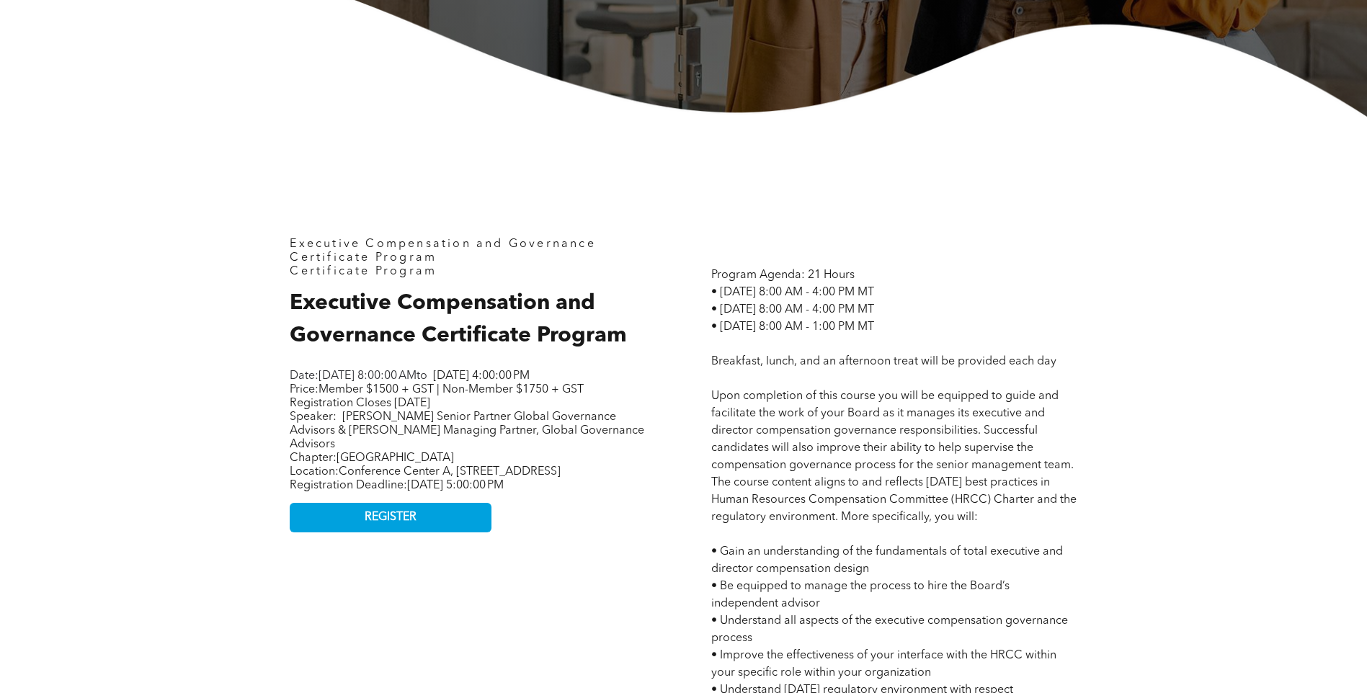
scroll to position [504, 0]
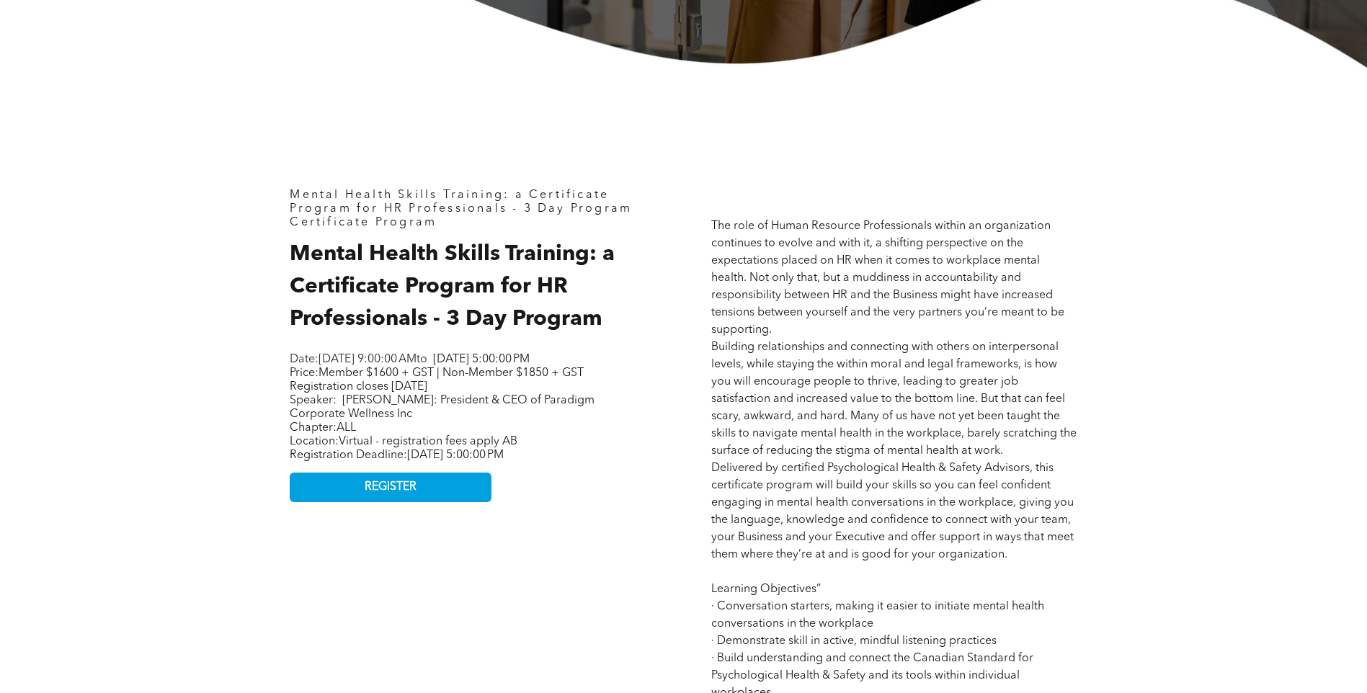
scroll to position [577, 0]
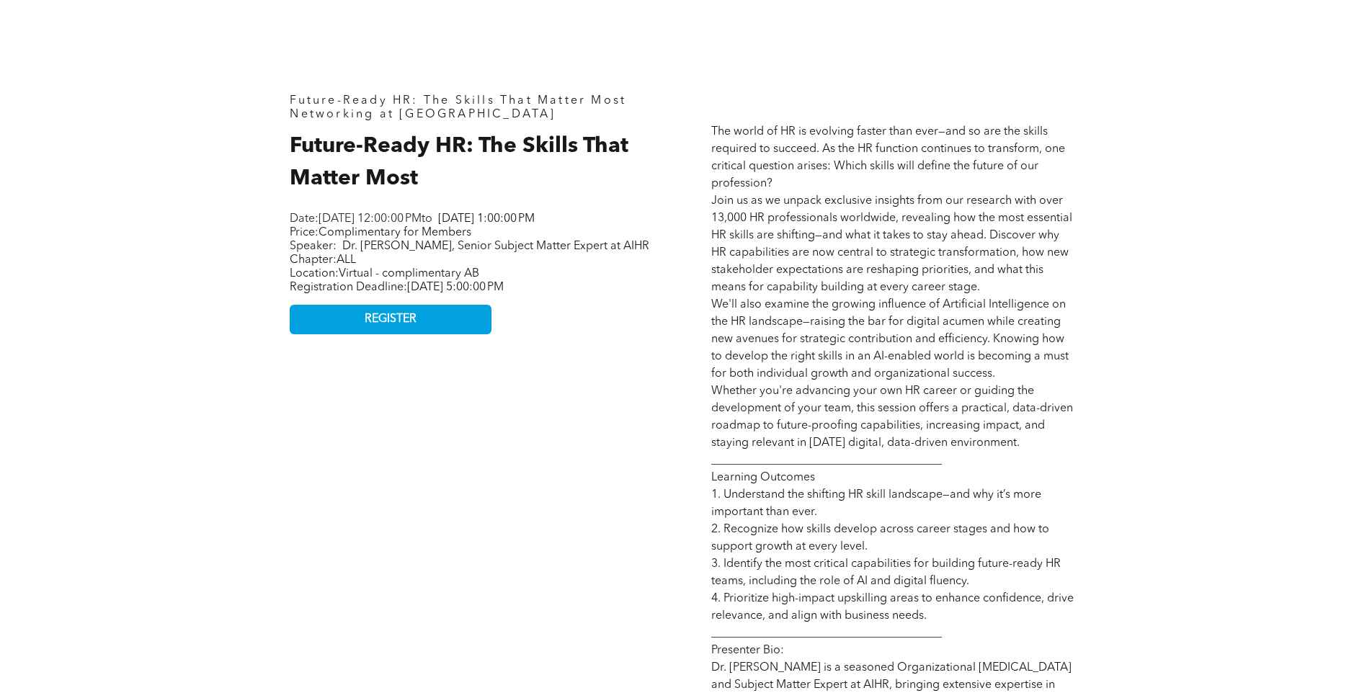
scroll to position [649, 0]
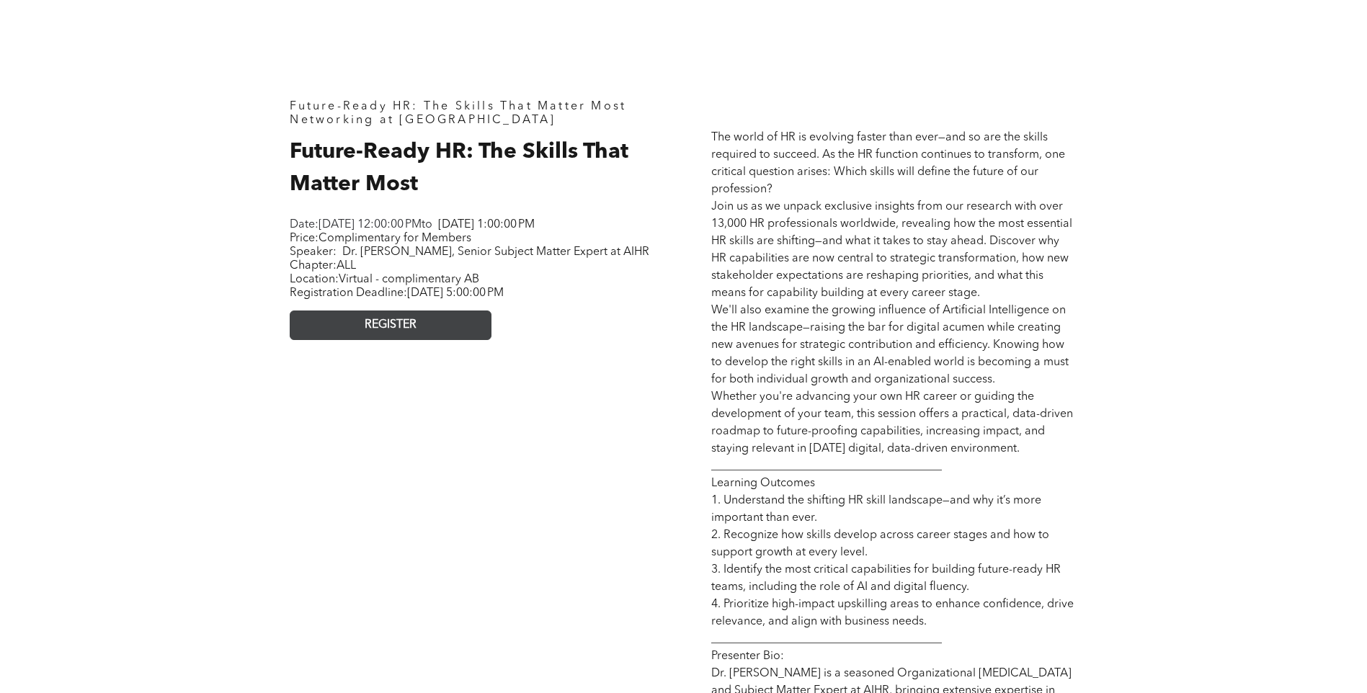
click at [359, 340] on link "REGISTER" at bounding box center [391, 326] width 202 height 30
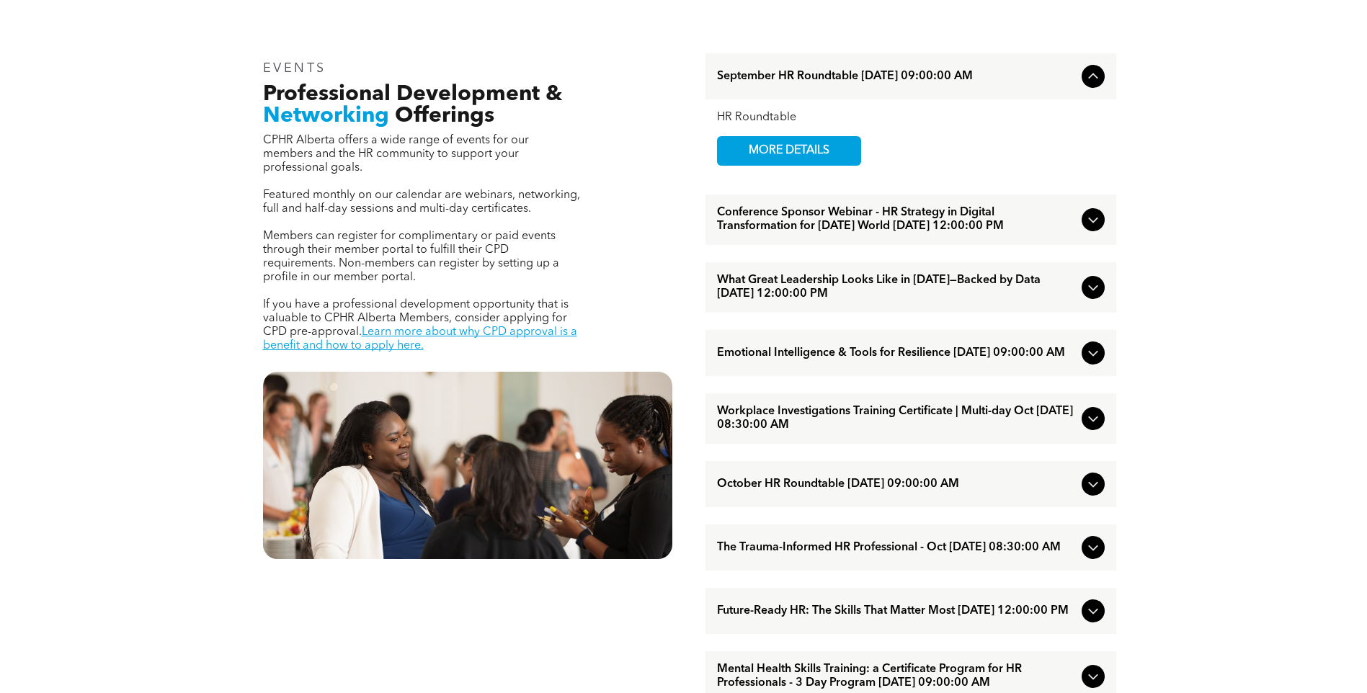
scroll to position [577, 0]
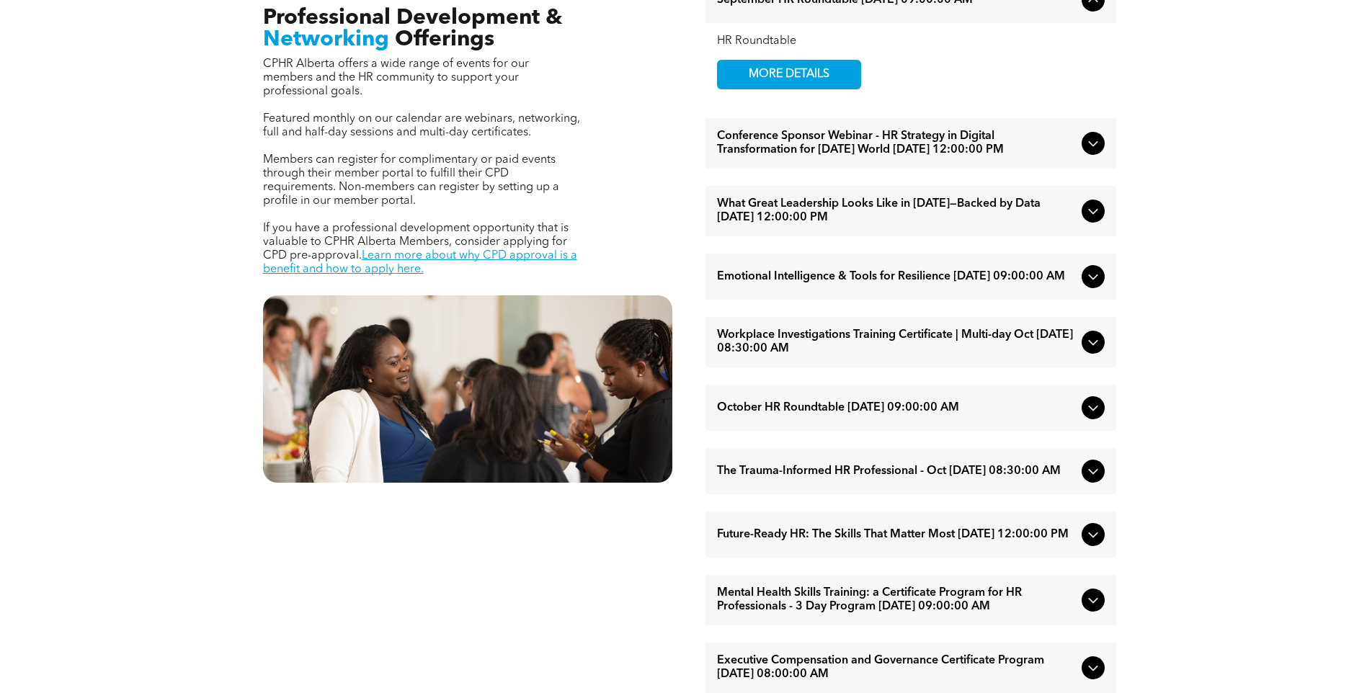
click at [837, 479] on span "The Trauma-Informed HR Professional - Oct [DATE] 08:30:00 AM" at bounding box center [896, 472] width 359 height 14
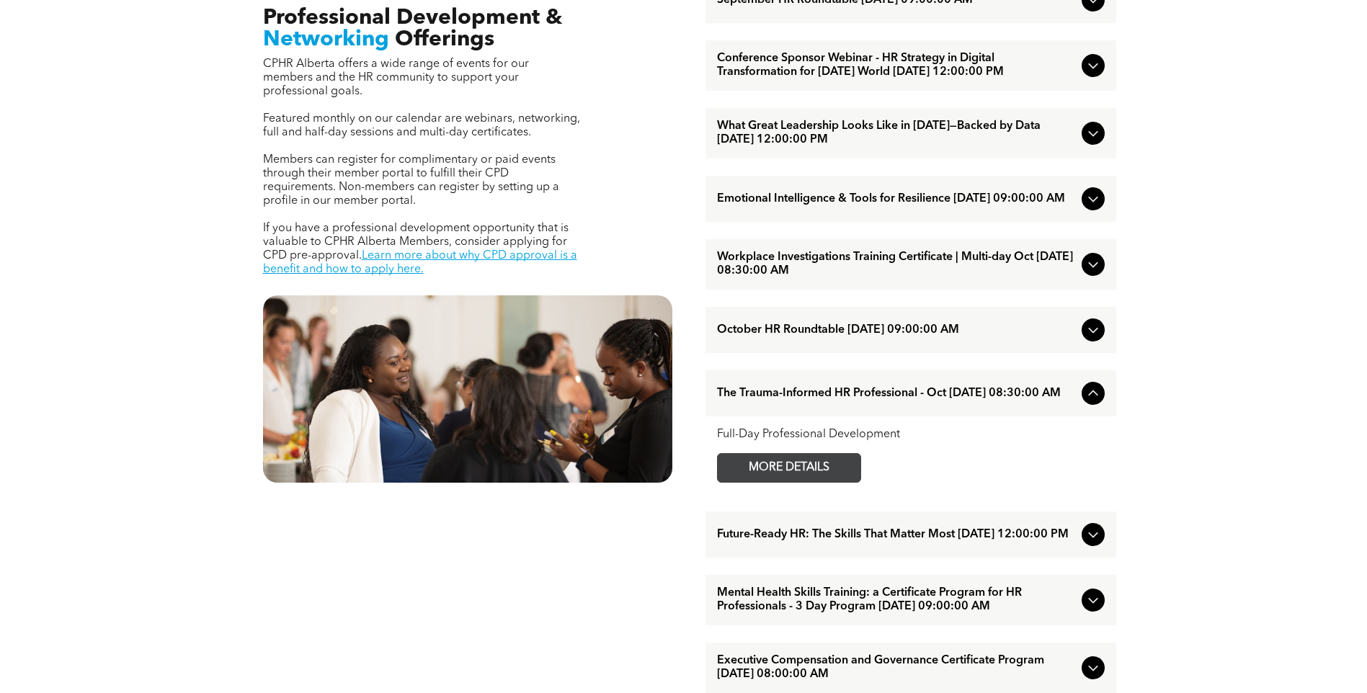
click at [829, 482] on span "MORE DETAILS" at bounding box center [789, 468] width 114 height 28
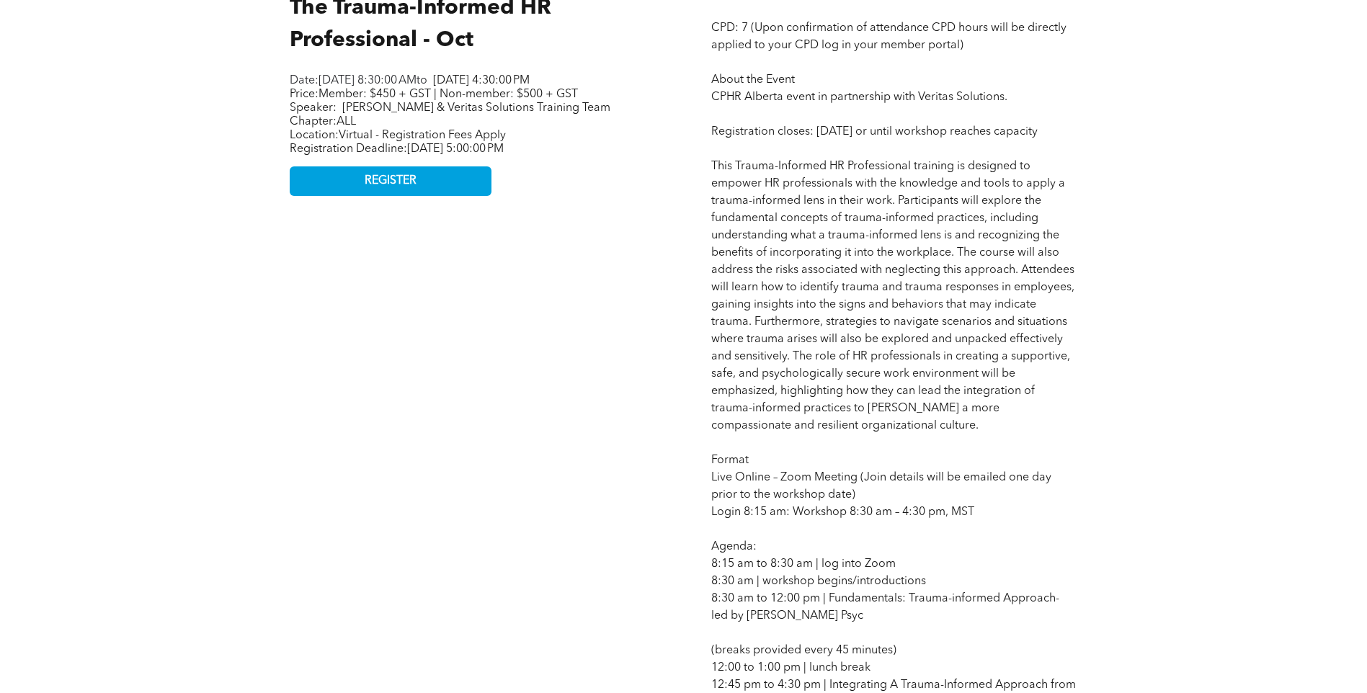
scroll to position [432, 0]
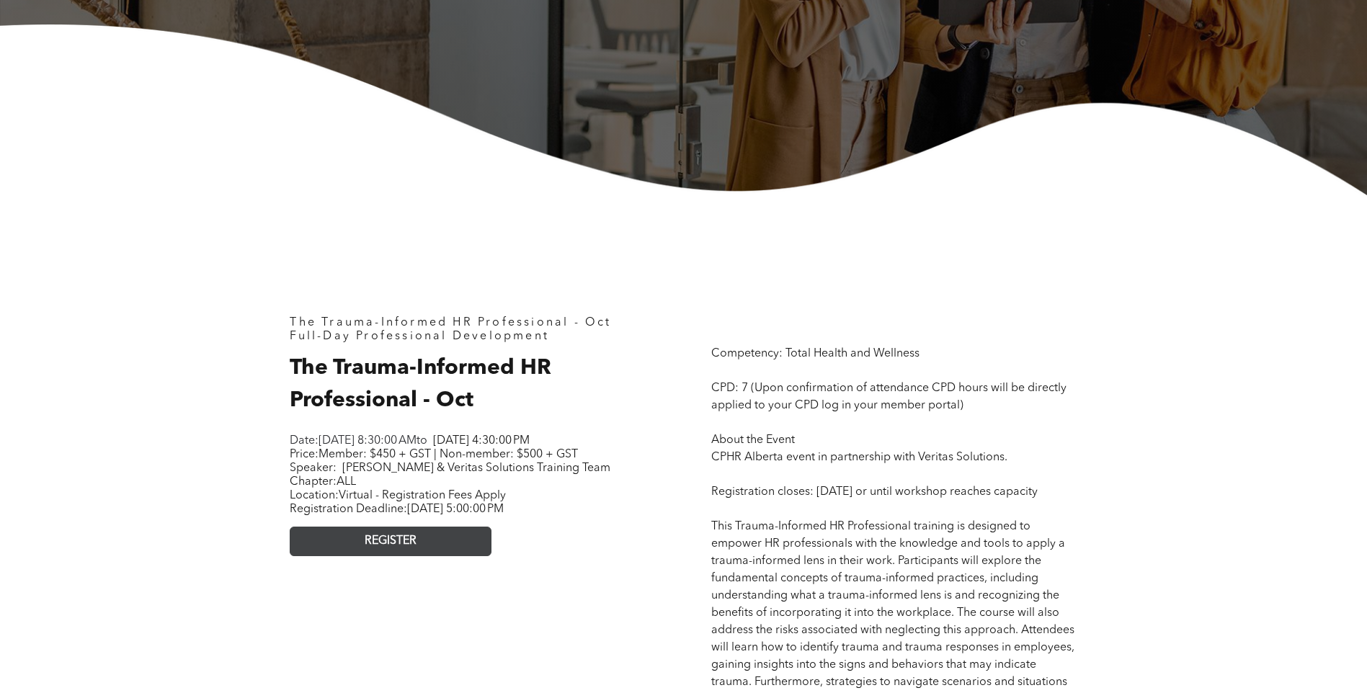
click at [450, 552] on link "REGISTER" at bounding box center [391, 542] width 202 height 30
